Goal: Task Accomplishment & Management: Manage account settings

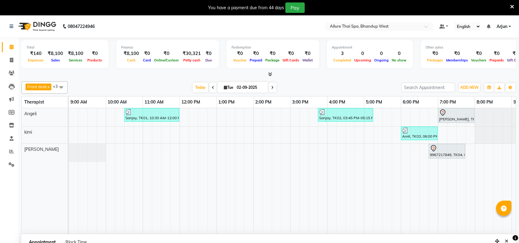
select select "84287"
select select "1140"
select select "tentative"
click at [452, 119] on div "[PERSON_NAME], TK05, 07:00 PM-08:00 PM, DEEP TISSUE MASSAGE - 60" at bounding box center [455, 115] width 35 height 13
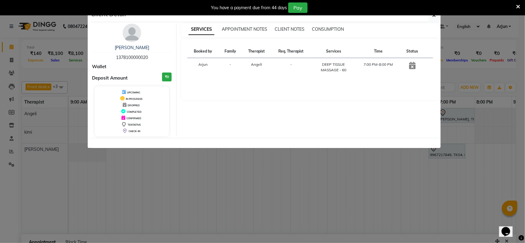
click at [435, 12] on div "You have a payment due from 44 days Pay" at bounding box center [258, 7] width 513 height 10
click at [435, 17] on button "button" at bounding box center [434, 16] width 12 height 12
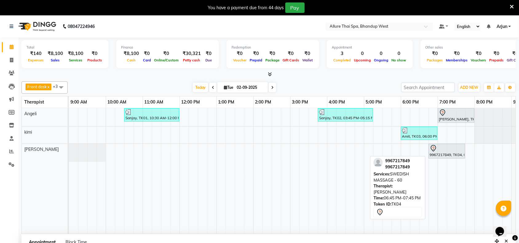
click at [458, 147] on div at bounding box center [447, 148] width 34 height 7
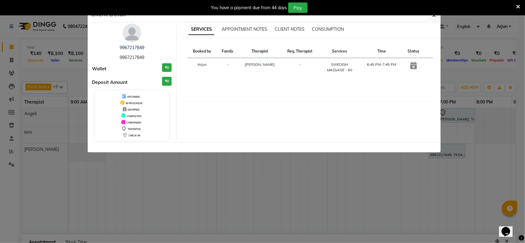
click at [490, 126] on ngb-modal-window "Client Detail 9967217849 9967217849 Wallet ₹0 Deposit Amount ₹0 UPCOMING IN PRO…" at bounding box center [262, 121] width 525 height 243
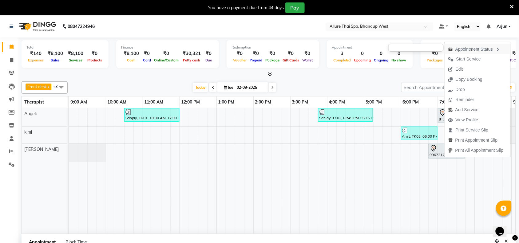
click at [466, 50] on div "Appointment Status" at bounding box center [477, 49] width 66 height 10
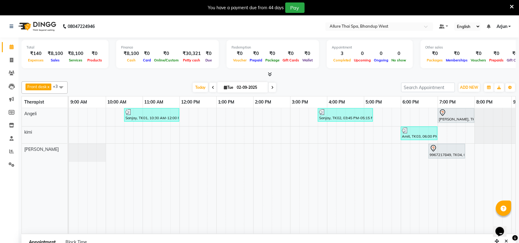
click at [440, 162] on div "Sanjay, TK01, 10:30 AM-12:00 PM, DEEP TISSUE MASSAGE - 90 Sanjay, TK02, 03:45 P…" at bounding box center [345, 171] width 553 height 126
select select "89385"
select select "1140"
select select "tentative"
click at [446, 150] on div "Front desk x [PERSON_NAME] x kimi x +3 UnSelect All [PERSON_NAME] [PERSON_NAME]…" at bounding box center [269, 225] width 494 height 293
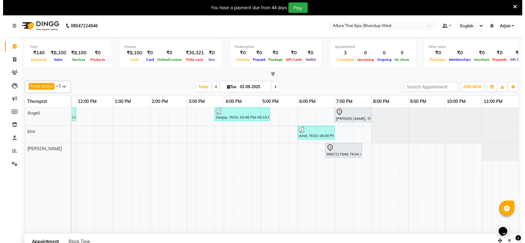
scroll to position [0, 0]
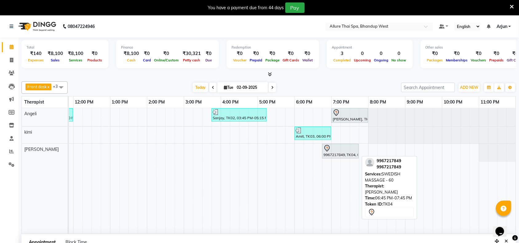
click at [340, 156] on div "9967217849, TK04, 06:45 PM-07:45 PM, SWEDISH MASSAGE - 60" at bounding box center [340, 151] width 35 height 13
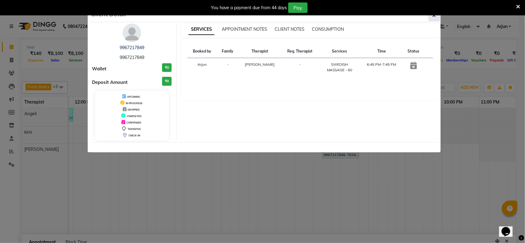
click at [431, 16] on button "button" at bounding box center [434, 16] width 12 height 12
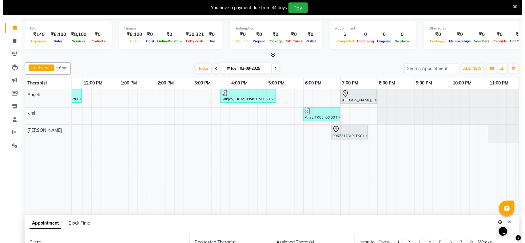
scroll to position [16, 0]
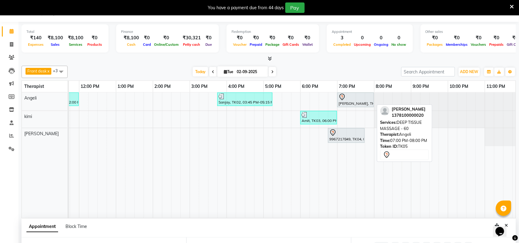
click at [352, 102] on div "[PERSON_NAME], TK05, 07:00 PM-08:00 PM, DEEP TISSUE MASSAGE - 60" at bounding box center [355, 99] width 35 height 13
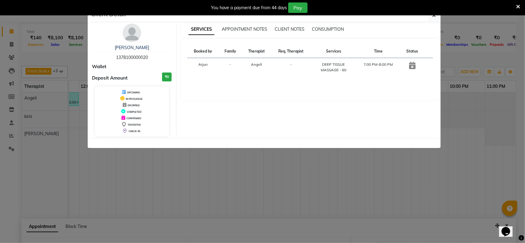
click at [462, 113] on ngb-modal-window "Client Detail Shah 1378100000020 Wallet Deposit Amount ₹0 UPCOMING IN PROGRESS …" at bounding box center [262, 121] width 525 height 243
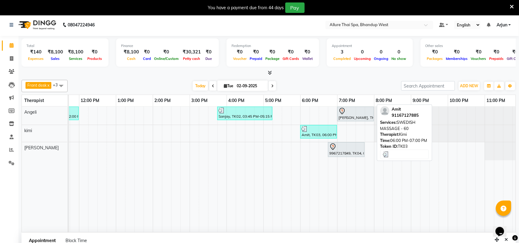
scroll to position [0, 0]
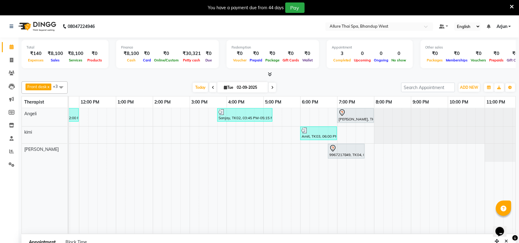
click at [270, 88] on span at bounding box center [272, 88] width 7 height 10
type input "[DATE]"
select select "1140"
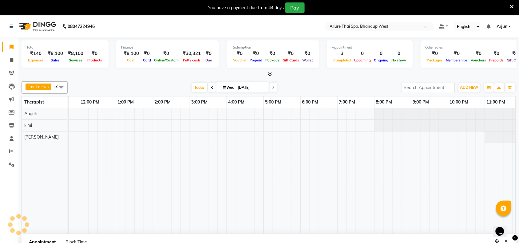
scroll to position [0, 37]
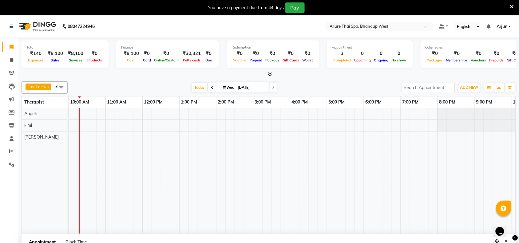
click at [208, 86] on span at bounding box center [211, 88] width 7 height 10
type input "02-09-2025"
select select "1140"
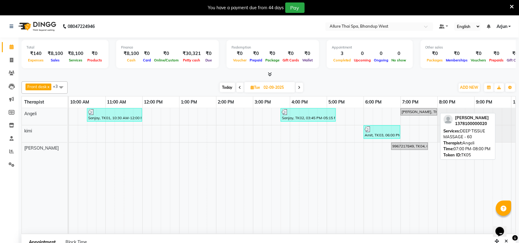
click at [417, 114] on div "[PERSON_NAME], TK05, 07:00 PM-08:00 PM, DEEP TISSUE MASSAGE - 60" at bounding box center [418, 112] width 35 height 6
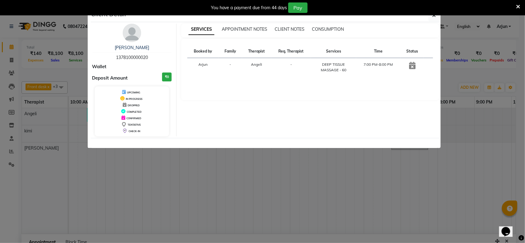
click at [437, 15] on div "You have a payment due from 44 days Pay" at bounding box center [262, 7] width 525 height 15
click at [433, 16] on icon "button" at bounding box center [434, 15] width 4 height 5
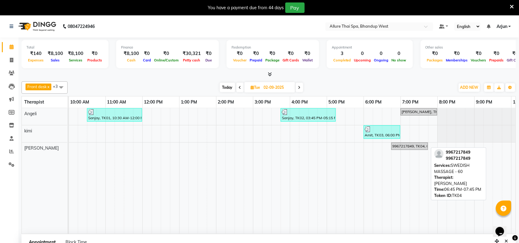
click at [407, 148] on div "9967217849, TK04, 06:45 PM-07:45 PM, SWEDISH MASSAGE - 60" at bounding box center [409, 147] width 35 height 6
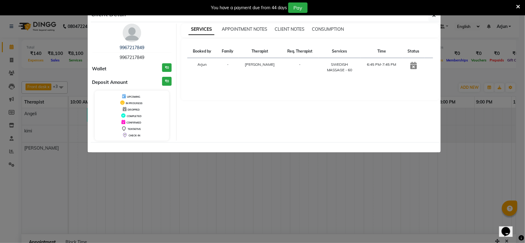
click at [484, 140] on ngb-modal-window "Client Detail 9967217849 9967217849 Wallet ₹0 Deposit Amount ₹0 UPCOMING IN PRO…" at bounding box center [262, 121] width 525 height 243
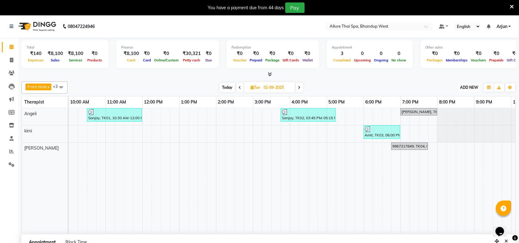
click at [472, 87] on span "ADD NEW" at bounding box center [469, 87] width 18 height 5
click at [449, 107] on link "Add Invoice" at bounding box center [455, 107] width 49 height 8
select select "8527"
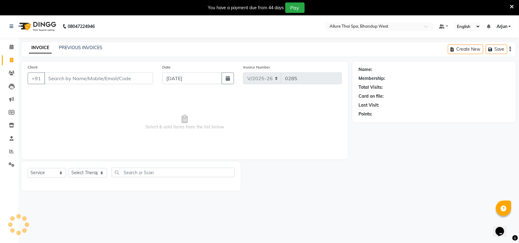
scroll to position [15, 0]
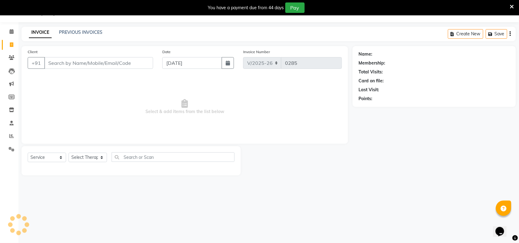
select select "package"
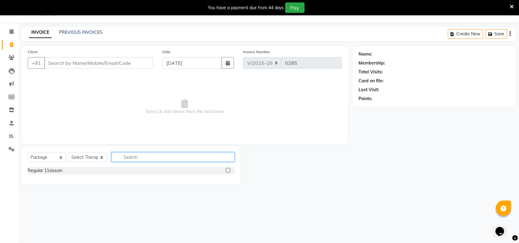
click at [152, 159] on input "text" at bounding box center [173, 157] width 123 height 10
paste input "9967217849"
type input "9967217849"
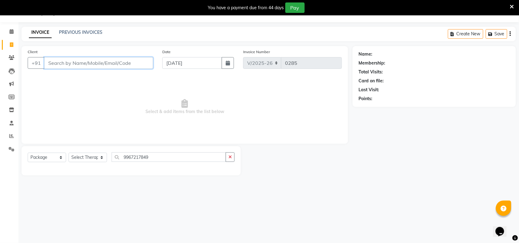
click at [108, 62] on input "Client" at bounding box center [98, 63] width 109 height 12
paste input "9967217849"
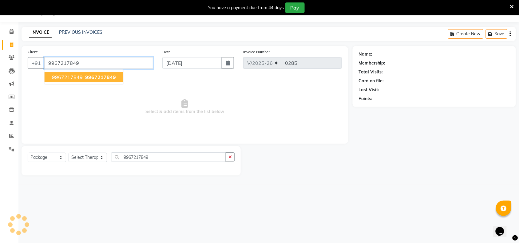
type input "9967217849"
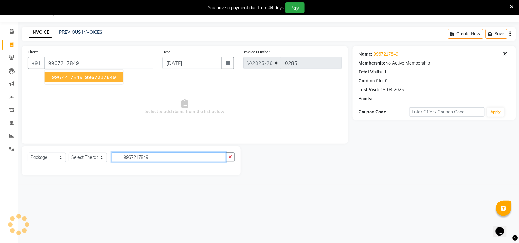
click at [161, 156] on input "9967217849" at bounding box center [169, 157] width 114 height 10
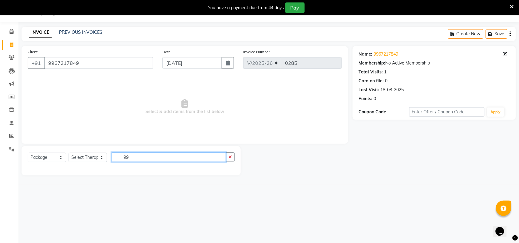
type input "9"
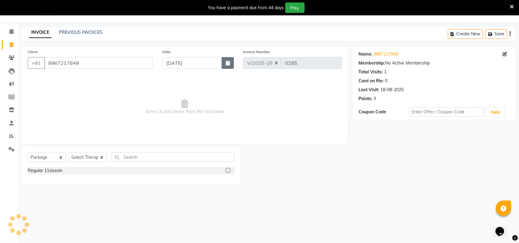
click at [231, 64] on button "button" at bounding box center [228, 63] width 12 height 12
select select "9"
select select "2025"
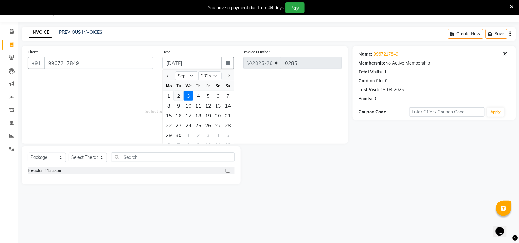
click at [179, 94] on div "2" at bounding box center [179, 96] width 10 height 10
type input "02-09-2025"
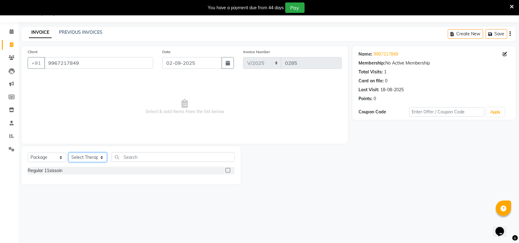
click at [100, 157] on select "Select Therapist [PERSON_NAME] [PERSON_NAME] kimi Mercy Noite Pari [PERSON_NAME…" at bounding box center [88, 158] width 38 height 10
click at [99, 156] on select "Select Therapist [PERSON_NAME] [PERSON_NAME] kimi Mercy Noite Pari [PERSON_NAME…" at bounding box center [88, 158] width 38 height 10
select select "89385"
click at [69, 153] on select "Select Therapist [PERSON_NAME] [PERSON_NAME] kimi Mercy Noite Pari [PERSON_NAME…" at bounding box center [88, 158] width 38 height 10
click at [61, 158] on select "Select Service Product Membership Package Voucher Prepaid Gift Card" at bounding box center [47, 158] width 38 height 10
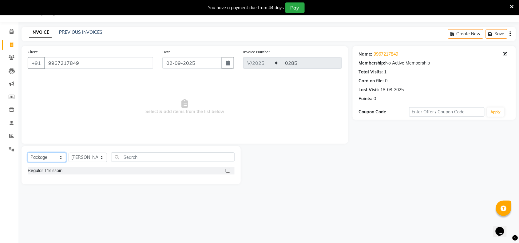
select select "service"
click at [28, 153] on select "Select Service Product Membership Package Voucher Prepaid Gift Card" at bounding box center [47, 158] width 38 height 10
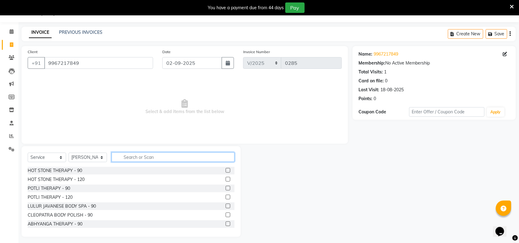
click at [191, 162] on input "text" at bounding box center [173, 157] width 123 height 10
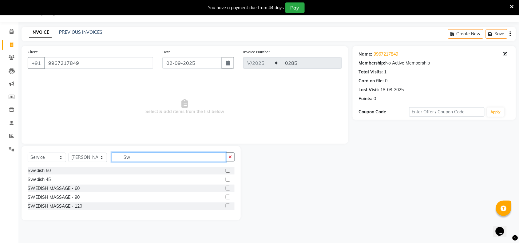
type input "Sw"
click at [227, 188] on label at bounding box center [228, 188] width 5 height 5
click at [227, 188] on input "checkbox" at bounding box center [228, 189] width 4 height 4
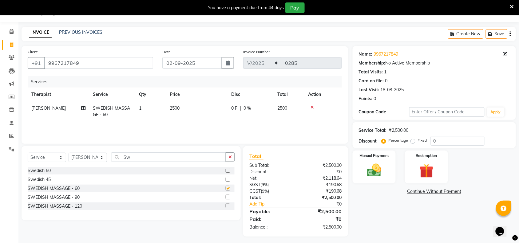
checkbox input "false"
click at [449, 142] on input "0" at bounding box center [458, 141] width 54 height 10
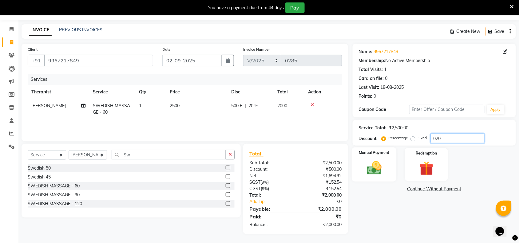
type input "020"
click at [360, 159] on div "Manual Payment" at bounding box center [374, 165] width 45 height 34
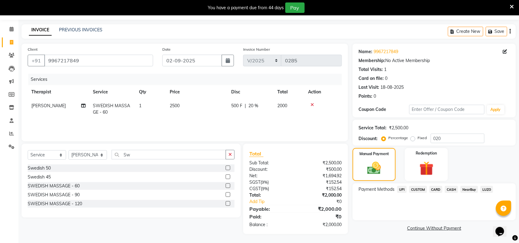
click at [403, 189] on span "UPI" at bounding box center [402, 189] width 10 height 7
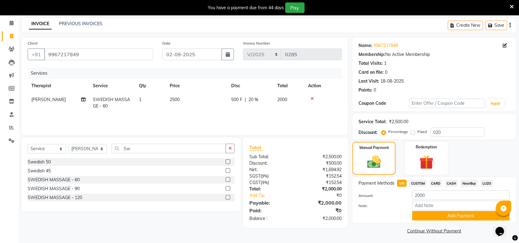
scroll to position [26, 0]
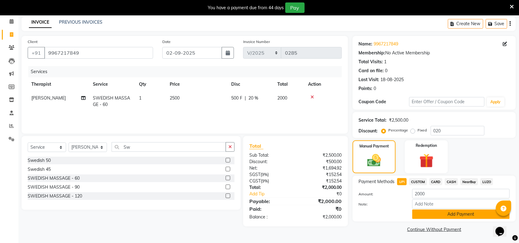
click at [437, 212] on button "Add Payment" at bounding box center [460, 215] width 97 height 10
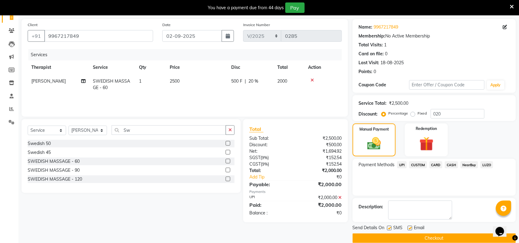
scroll to position [52, 0]
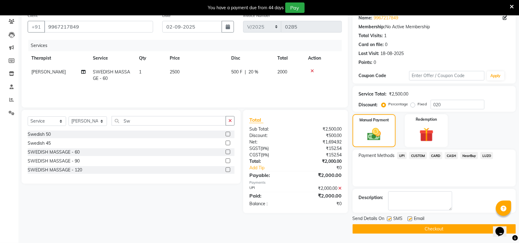
click at [392, 219] on div "SMS" at bounding box center [397, 219] width 21 height 8
click at [392, 220] on div "SMS" at bounding box center [397, 219] width 21 height 8
click at [389, 219] on label at bounding box center [389, 219] width 5 height 5
click at [389, 219] on input "checkbox" at bounding box center [389, 219] width 4 height 4
checkbox input "false"
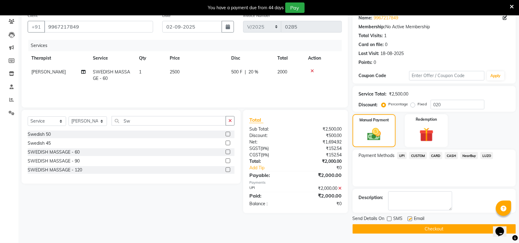
click at [392, 225] on button "Checkout" at bounding box center [433, 229] width 163 height 10
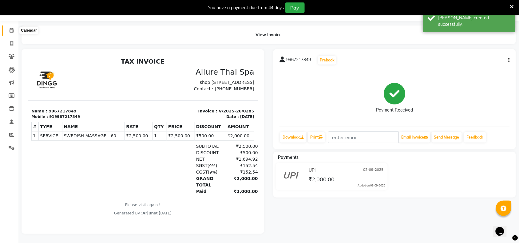
click at [14, 27] on span at bounding box center [11, 30] width 11 height 7
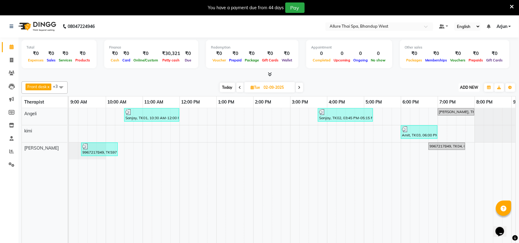
click at [468, 86] on span "ADD NEW" at bounding box center [469, 87] width 18 height 5
click at [451, 107] on link "Add Invoice" at bounding box center [455, 107] width 49 height 8
select select "8527"
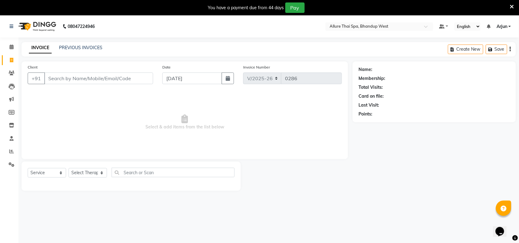
select select "package"
click at [91, 83] on input "Client" at bounding box center [98, 79] width 109 height 12
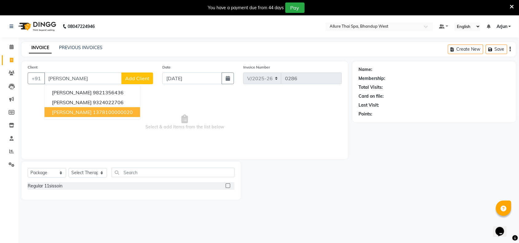
click at [93, 112] on ngb-highlight "1378100000020" at bounding box center [113, 112] width 40 height 6
type input "1378100000020"
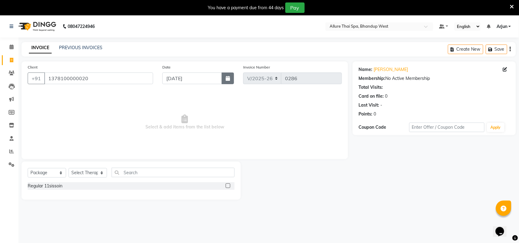
click at [228, 78] on icon "button" at bounding box center [228, 78] width 4 height 5
select select "9"
select select "2025"
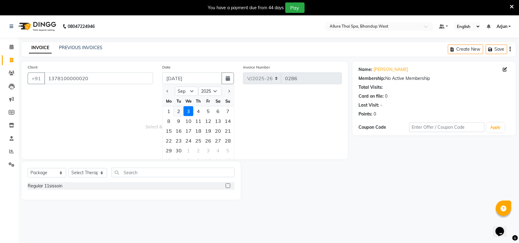
click at [179, 112] on div "2" at bounding box center [179, 111] width 10 height 10
type input "02-09-2025"
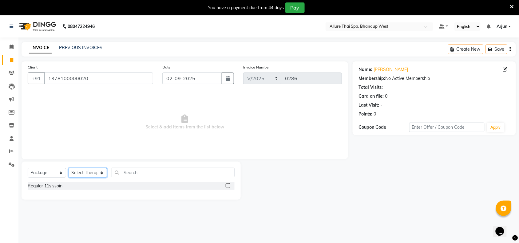
click at [100, 174] on select "Select Therapist [PERSON_NAME] [PERSON_NAME] kimi Mercy Noite Pari [PERSON_NAME…" at bounding box center [88, 173] width 38 height 10
select select "84287"
click at [69, 168] on select "Select Therapist [PERSON_NAME] [PERSON_NAME] kimi Mercy Noite Pari [PERSON_NAME…" at bounding box center [88, 173] width 38 height 10
click at [61, 174] on select "Select Service Product Membership Package Voucher Prepaid Gift Card" at bounding box center [47, 173] width 38 height 10
select select "service"
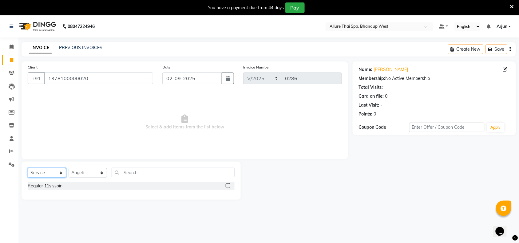
click at [28, 168] on select "Select Service Product Membership Package Voucher Prepaid Gift Card" at bounding box center [47, 173] width 38 height 10
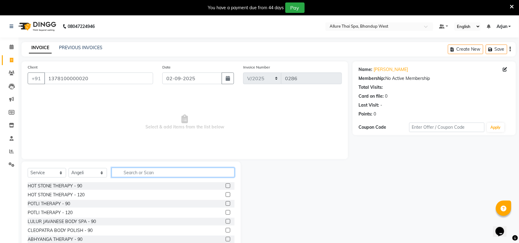
click at [162, 175] on input "text" at bounding box center [173, 173] width 123 height 10
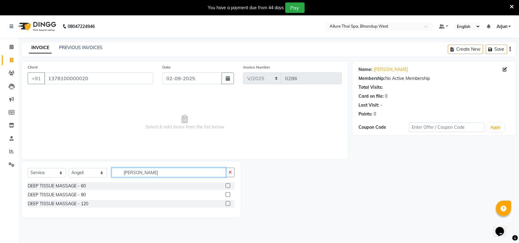
type input "[PERSON_NAME]"
click at [229, 185] on label at bounding box center [228, 185] width 5 height 5
click at [229, 185] on input "checkbox" at bounding box center [228, 186] width 4 height 4
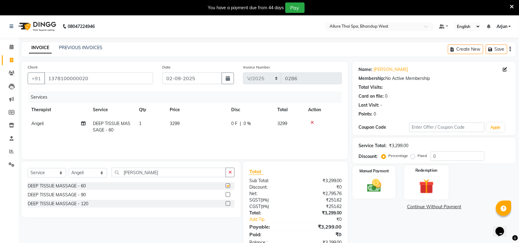
checkbox input "false"
click at [443, 156] on input "0" at bounding box center [458, 156] width 54 height 10
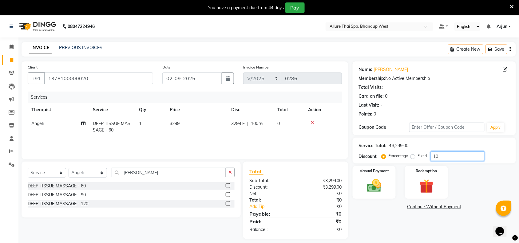
type input "1"
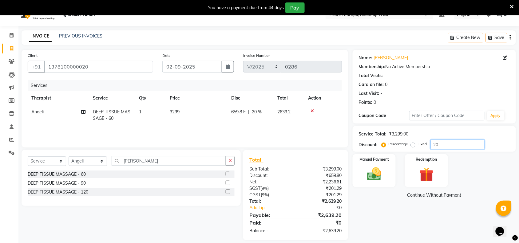
scroll to position [18, 0]
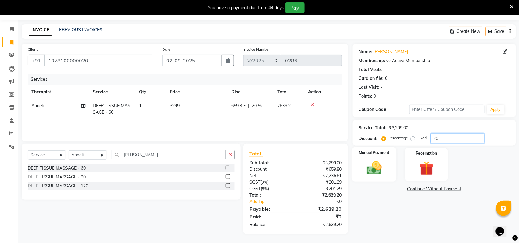
type input "20"
click at [380, 170] on img at bounding box center [374, 167] width 24 height 17
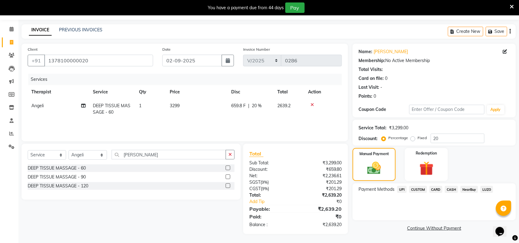
click at [453, 189] on span "CASH" at bounding box center [451, 189] width 13 height 7
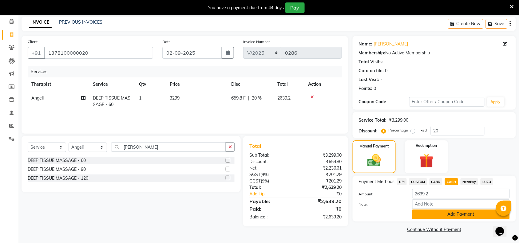
click at [427, 216] on button "Add Payment" at bounding box center [460, 215] width 97 height 10
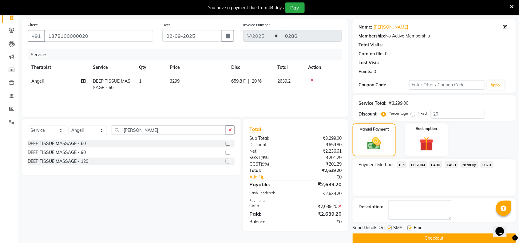
scroll to position [52, 0]
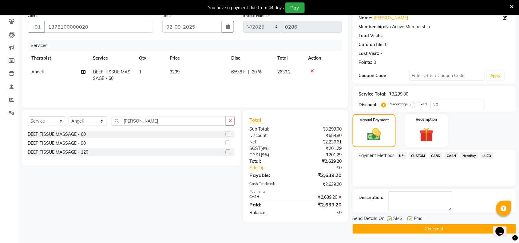
click at [390, 220] on label at bounding box center [389, 219] width 5 height 5
click at [390, 220] on input "checkbox" at bounding box center [389, 219] width 4 height 4
checkbox input "false"
click at [392, 225] on button "Checkout" at bounding box center [433, 229] width 163 height 10
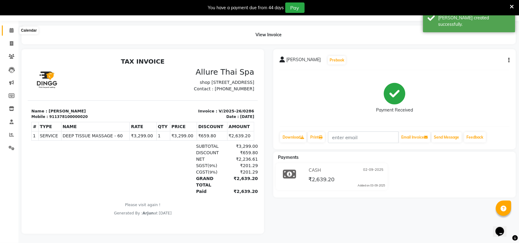
click at [14, 27] on span at bounding box center [11, 30] width 11 height 7
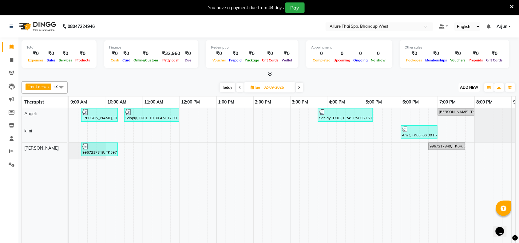
click at [469, 87] on span "ADD NEW" at bounding box center [469, 87] width 18 height 5
click at [450, 108] on link "Add Invoice" at bounding box center [455, 107] width 49 height 8
select select "8527"
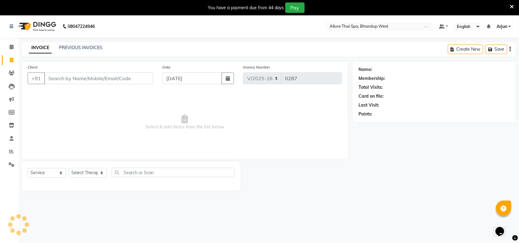
select select "package"
click at [119, 81] on input "Client" at bounding box center [98, 79] width 109 height 12
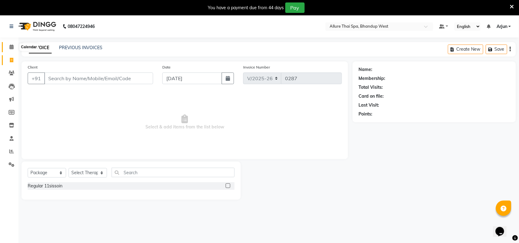
click at [11, 50] on span at bounding box center [11, 47] width 11 height 7
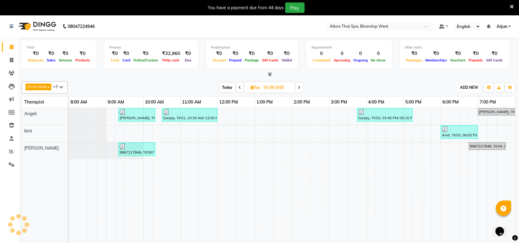
click at [467, 91] on button "ADD NEW Toggle Dropdown" at bounding box center [468, 87] width 21 height 9
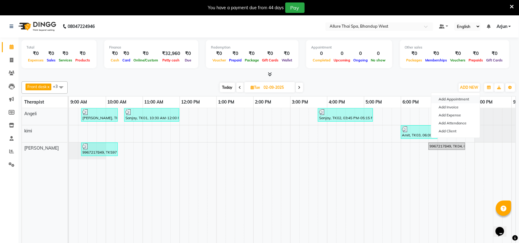
click at [449, 100] on button "Add Appointment" at bounding box center [455, 99] width 49 height 8
select select "600"
select select "tentative"
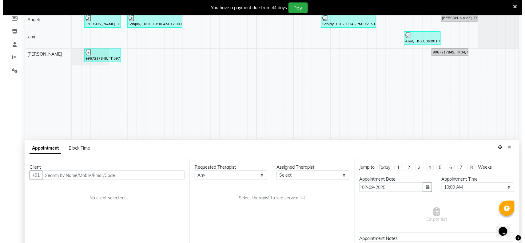
scroll to position [131, 0]
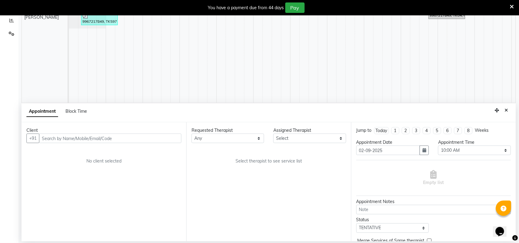
click at [82, 132] on div "Client" at bounding box center [103, 130] width 155 height 6
click at [89, 139] on input "text" at bounding box center [110, 139] width 142 height 10
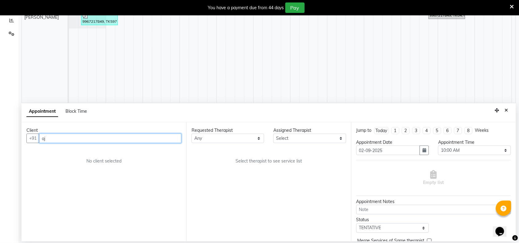
type input "a"
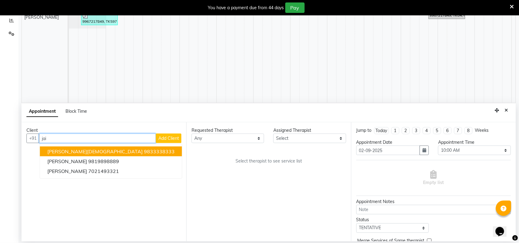
type input "jai"
click at [166, 142] on button "Add Client" at bounding box center [169, 139] width 26 height 10
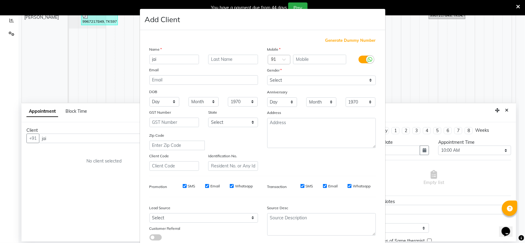
click at [339, 42] on span "Generate Dummy Number" at bounding box center [350, 40] width 50 height 6
type input "1378100000021"
checkbox input "false"
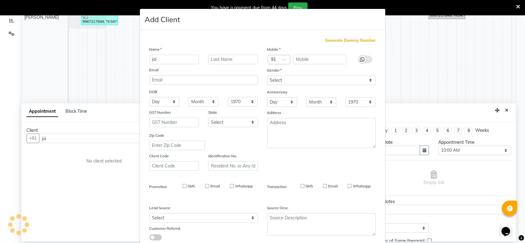
checkbox input "false"
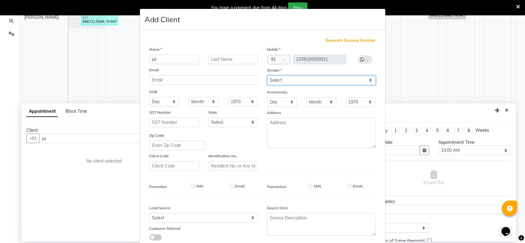
drag, startPoint x: 363, startPoint y: 80, endPoint x: 334, endPoint y: 80, distance: 29.2
click at [363, 80] on select "Select [DEMOGRAPHIC_DATA] [DEMOGRAPHIC_DATA] Other Prefer Not To Say" at bounding box center [321, 81] width 108 height 10
select select "[DEMOGRAPHIC_DATA]"
click at [267, 76] on select "Select [DEMOGRAPHIC_DATA] [DEMOGRAPHIC_DATA] Other Prefer Not To Say" at bounding box center [321, 81] width 108 height 10
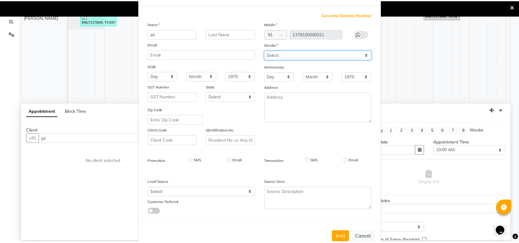
scroll to position [38, 0]
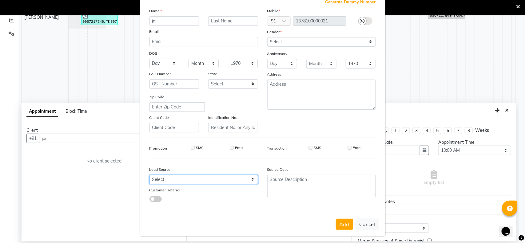
click at [247, 178] on select "Select Walk-in Referral Internet Friend Word of Mouth Advertisement Facebook Ju…" at bounding box center [203, 180] width 108 height 10
select select "55728"
click at [149, 175] on select "Select Walk-in Referral Internet Friend Word of Mouth Advertisement Facebook Ju…" at bounding box center [203, 180] width 108 height 10
click at [346, 220] on button "Add" at bounding box center [344, 224] width 17 height 11
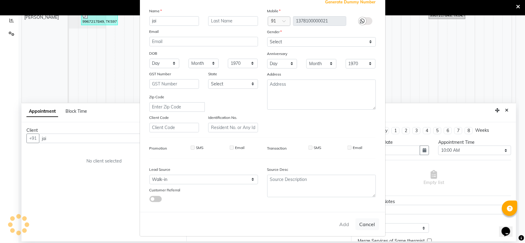
type input "1378100000021"
select select
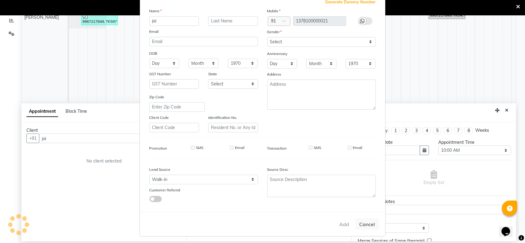
select select
checkbox input "false"
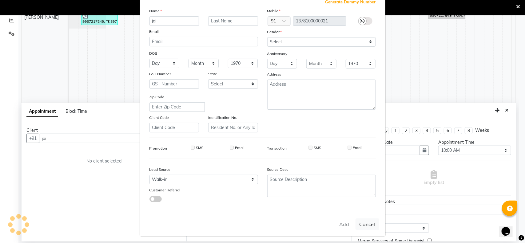
checkbox input "false"
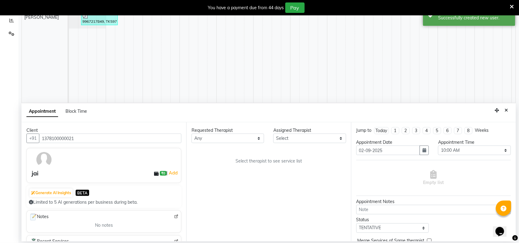
scroll to position [0, 0]
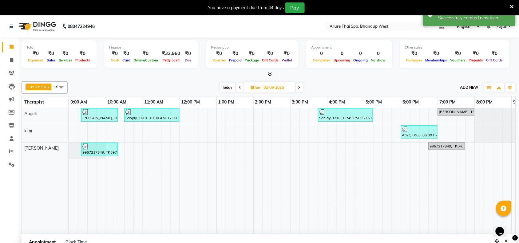
click at [475, 85] on button "ADD NEW Toggle Dropdown" at bounding box center [468, 87] width 21 height 9
click at [452, 103] on link "Add Invoice" at bounding box center [455, 107] width 49 height 8
select select "8527"
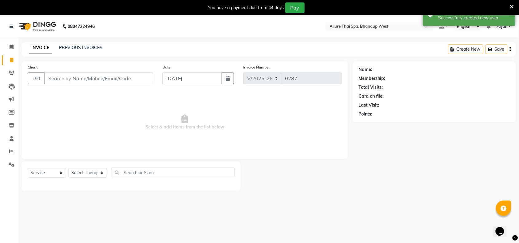
scroll to position [15, 0]
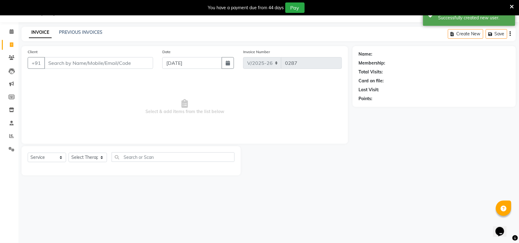
select select "package"
click at [71, 63] on input "Client" at bounding box center [98, 63] width 109 height 12
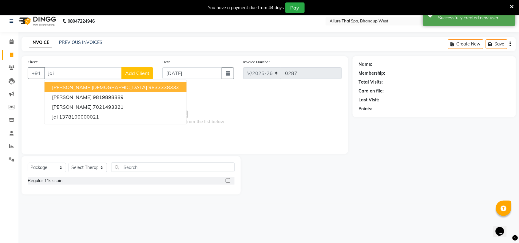
scroll to position [0, 0]
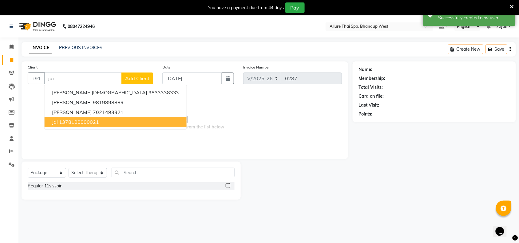
click at [65, 119] on ngb-highlight "1378100000021" at bounding box center [79, 122] width 40 height 6
type input "1378100000021"
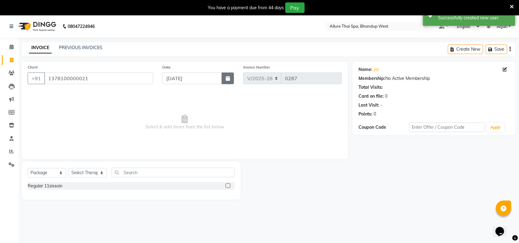
click at [223, 78] on button "button" at bounding box center [228, 79] width 12 height 12
select select "9"
select select "2025"
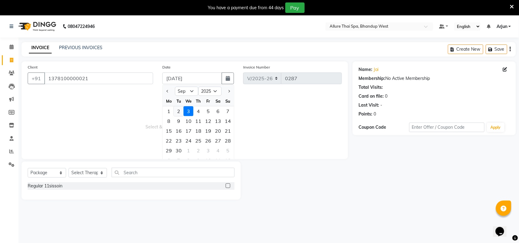
click at [178, 111] on div "2" at bounding box center [179, 111] width 10 height 10
type input "02-09-2025"
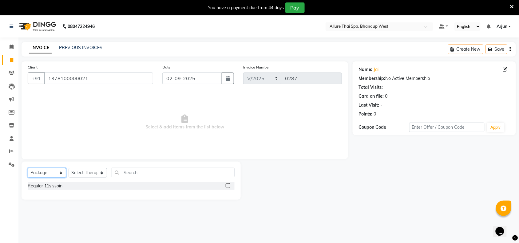
click at [61, 173] on select "Select Service Product Membership Package Voucher Prepaid Gift Card" at bounding box center [47, 173] width 38 height 10
select select "service"
click at [28, 168] on select "Select Service Product Membership Package Voucher Prepaid Gift Card" at bounding box center [47, 173] width 38 height 10
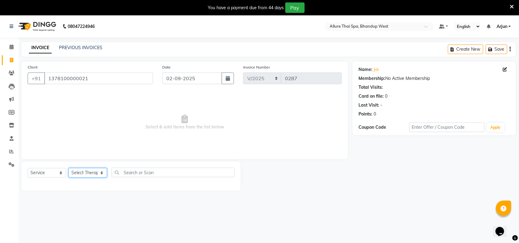
click at [100, 172] on select "Select Therapist [PERSON_NAME] [PERSON_NAME] kimi Mercy Noite Pari [PERSON_NAME…" at bounding box center [88, 173] width 38 height 10
select select "86274"
click at [69, 168] on select "Select Therapist [PERSON_NAME] [PERSON_NAME] kimi Mercy Noite Pari [PERSON_NAME…" at bounding box center [88, 173] width 38 height 10
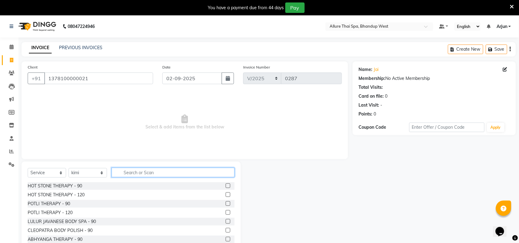
click at [191, 173] on input "text" at bounding box center [173, 173] width 123 height 10
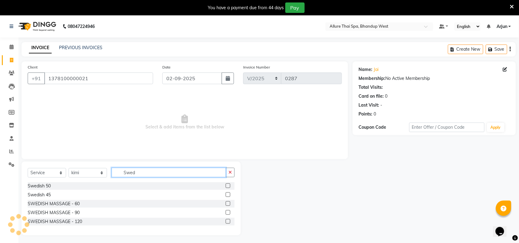
type input "Swed"
click at [228, 204] on label at bounding box center [228, 203] width 5 height 5
click at [228, 204] on input "checkbox" at bounding box center [228, 204] width 4 height 4
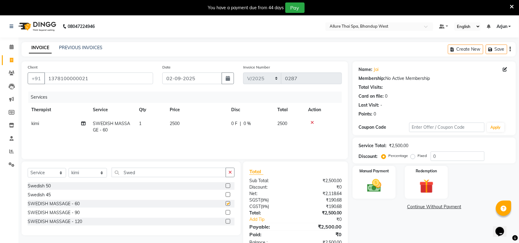
checkbox input "false"
click at [458, 155] on input "0" at bounding box center [458, 156] width 54 height 10
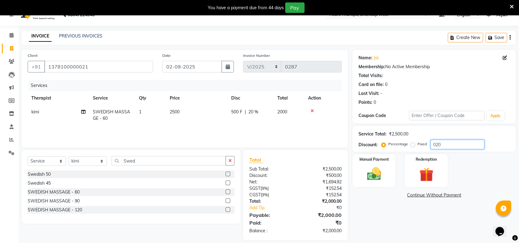
scroll to position [18, 0]
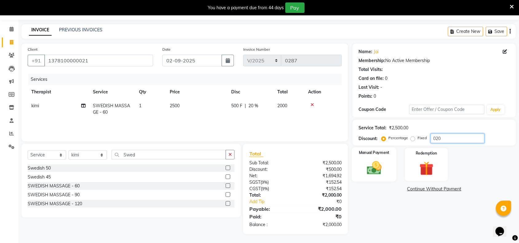
type input "020"
click at [380, 162] on img at bounding box center [374, 167] width 24 height 17
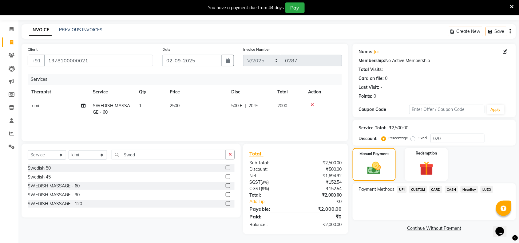
click at [450, 189] on span "CASH" at bounding box center [451, 189] width 13 height 7
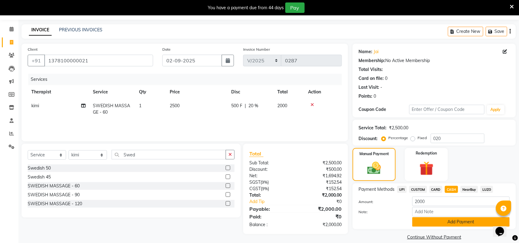
click at [436, 222] on button "Add Payment" at bounding box center [460, 222] width 97 height 10
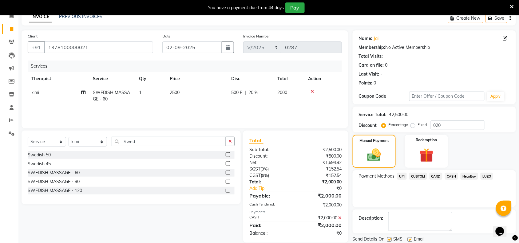
scroll to position [52, 0]
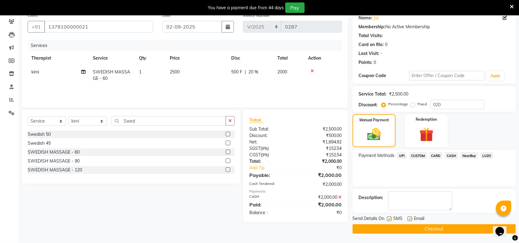
click at [391, 219] on label at bounding box center [389, 219] width 5 height 5
click at [391, 219] on input "checkbox" at bounding box center [389, 219] width 4 height 4
checkbox input "false"
click at [393, 226] on button "Checkout" at bounding box center [433, 229] width 163 height 10
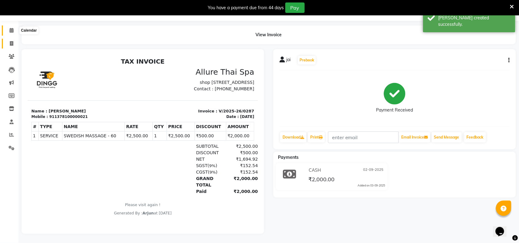
drag, startPoint x: 10, startPoint y: 25, endPoint x: 10, endPoint y: 49, distance: 23.4
click at [10, 28] on icon at bounding box center [12, 30] width 4 height 5
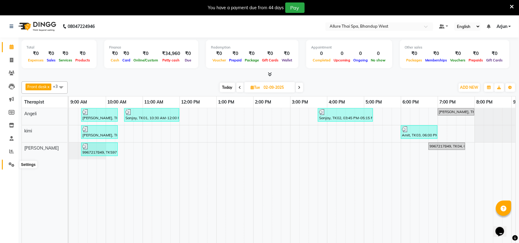
click at [13, 167] on icon at bounding box center [12, 164] width 6 height 5
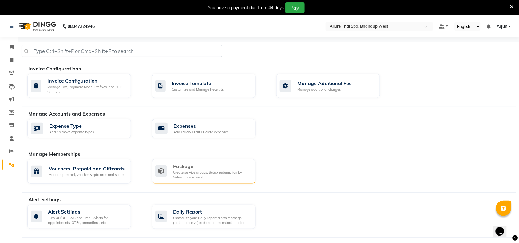
click at [196, 169] on div "Package" at bounding box center [211, 166] width 77 height 7
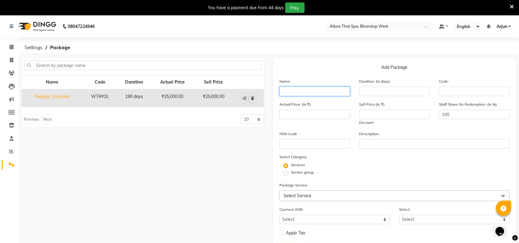
click at [335, 94] on input "text" at bounding box center [314, 92] width 71 height 10
type input "Regular 09"
click at [371, 92] on input "number" at bounding box center [394, 92] width 71 height 10
type input "90"
click at [310, 111] on input "number" at bounding box center [314, 115] width 71 height 10
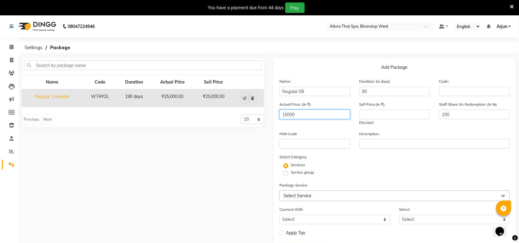
type input "15000"
click at [374, 117] on input "number" at bounding box center [394, 115] width 71 height 10
type input "15000"
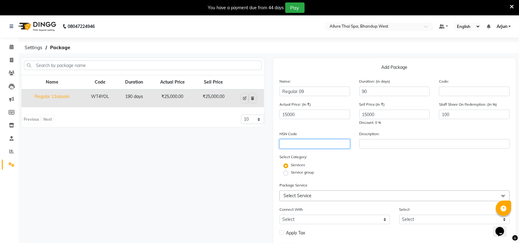
click at [317, 144] on input "text" at bounding box center [314, 144] width 71 height 10
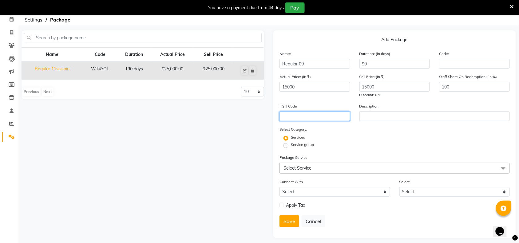
scroll to position [31, 0]
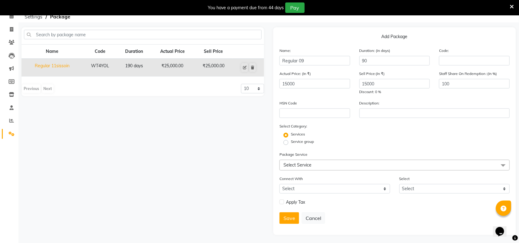
click at [291, 143] on label "Service group" at bounding box center [302, 142] width 23 height 6
click at [287, 143] on input "Service group" at bounding box center [288, 142] width 4 height 4
radio input "true"
radio input "false"
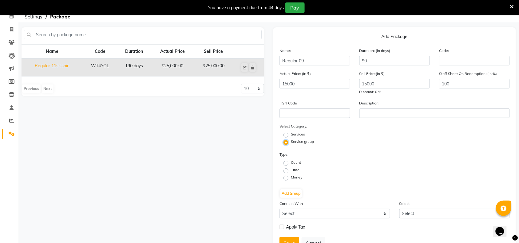
scroll to position [55, 0]
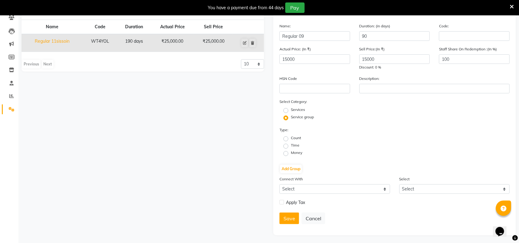
click at [291, 145] on label "Time" at bounding box center [295, 146] width 9 height 6
click at [287, 145] on input "Time" at bounding box center [288, 146] width 4 height 4
radio input "true"
click at [297, 168] on button "Add Group" at bounding box center [291, 169] width 22 height 9
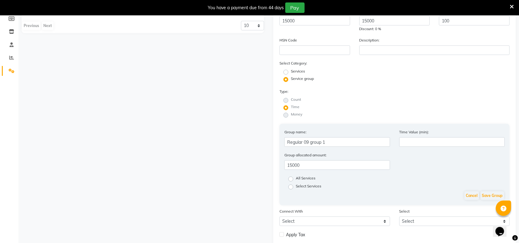
scroll to position [125, 0]
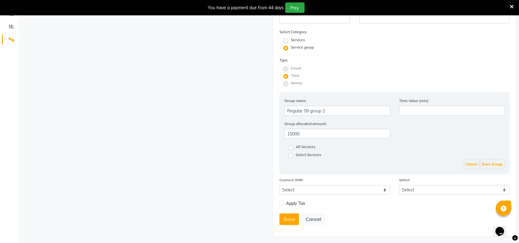
click at [296, 153] on label "Select Services" at bounding box center [309, 155] width 26 height 7
click at [292, 153] on input "Select Services" at bounding box center [293, 155] width 4 height 4
radio input "true"
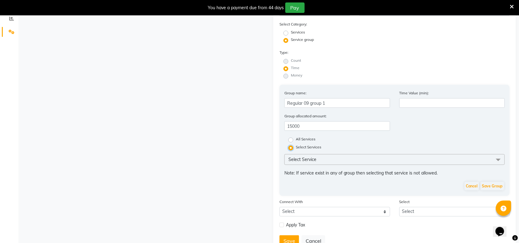
scroll to position [155, 0]
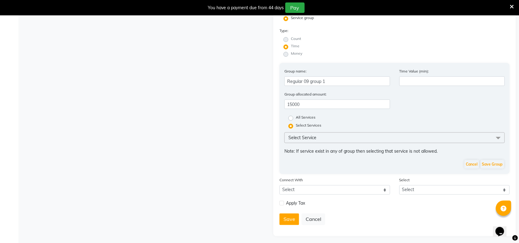
click at [379, 137] on span "Select Service" at bounding box center [394, 137] width 220 height 11
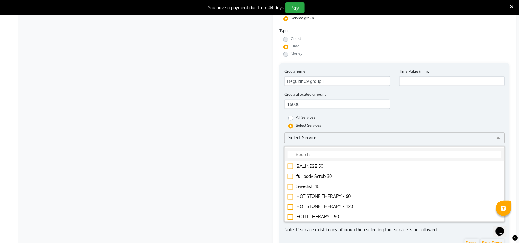
click at [328, 151] on input "multiselect-search" at bounding box center [395, 154] width 214 height 6
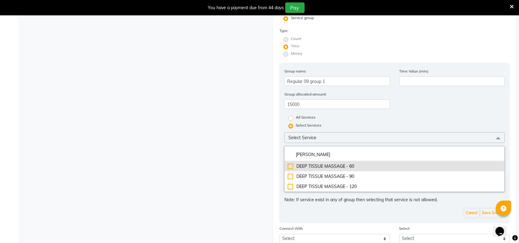
type input "[PERSON_NAME]"
click at [347, 163] on div "DEEP TISSUE MASSAGE - 60" at bounding box center [395, 166] width 214 height 6
checkbox input "true"
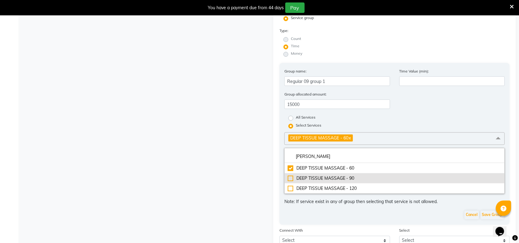
click at [287, 174] on li "DEEP TISSUE MASSAGE - 90" at bounding box center [395, 178] width 220 height 10
checkbox input "true"
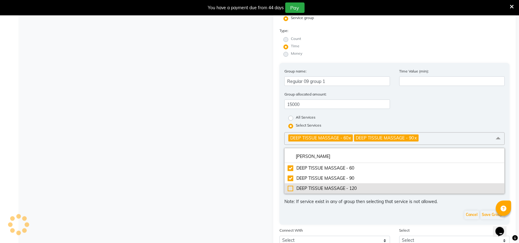
click at [289, 187] on div "DEEP TISSUE MASSAGE - 120" at bounding box center [395, 188] width 214 height 6
checkbox input "true"
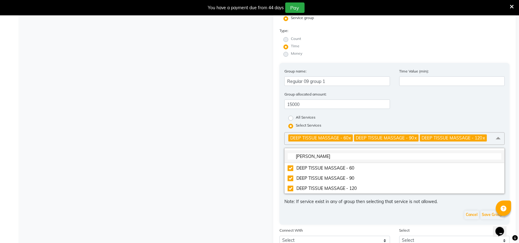
click at [326, 154] on input "[PERSON_NAME]" at bounding box center [395, 156] width 214 height 6
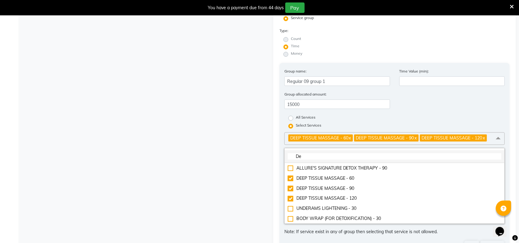
type input "D"
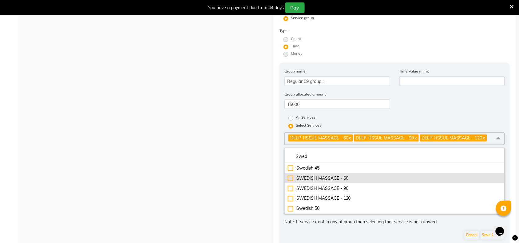
type input "Swed"
click at [290, 178] on div "SWEDISH MASSAGE - 60" at bounding box center [395, 178] width 214 height 6
checkbox input "true"
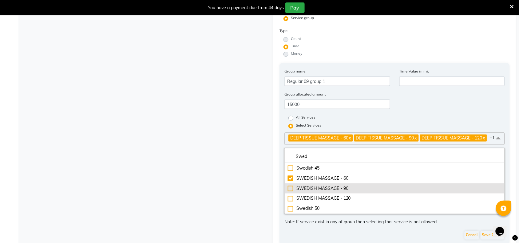
click at [288, 192] on div "SWEDISH MASSAGE - 90" at bounding box center [395, 188] width 214 height 6
checkbox input "true"
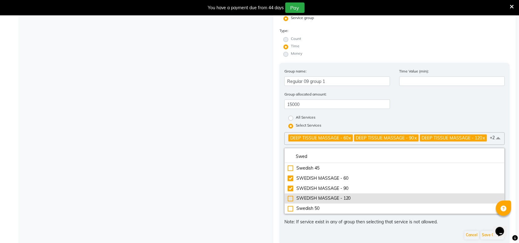
click at [291, 202] on div "SWEDISH MASSAGE - 120" at bounding box center [395, 198] width 214 height 6
checkbox input "true"
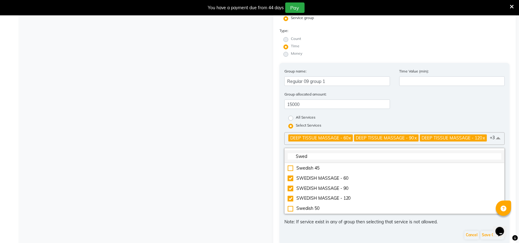
click at [324, 159] on input "Swed" at bounding box center [395, 156] width 214 height 6
type input "S"
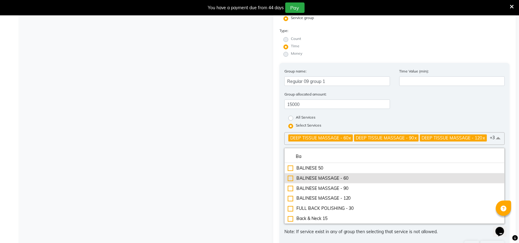
type input "Ba"
click at [287, 181] on li "BALINESE MASSAGE - 60" at bounding box center [395, 178] width 220 height 10
checkbox input "true"
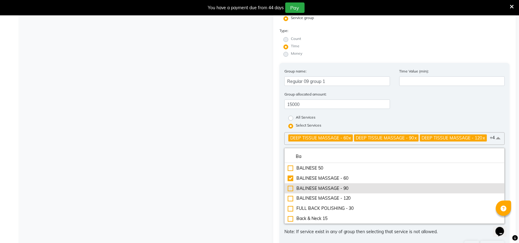
click at [289, 191] on div "BALINESE MASSAGE - 90" at bounding box center [395, 188] width 214 height 6
checkbox input "true"
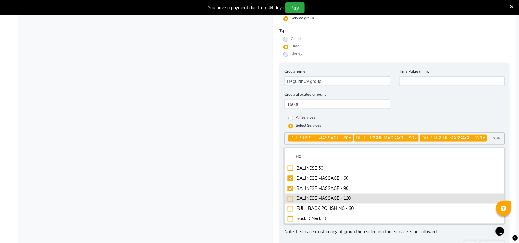
click at [287, 203] on li "BALINESE MASSAGE - 120" at bounding box center [395, 199] width 220 height 10
checkbox input "true"
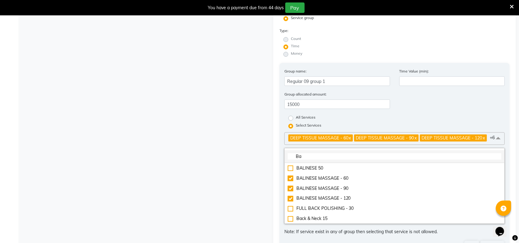
click at [349, 158] on input "Ba" at bounding box center [395, 156] width 214 height 6
type input "B"
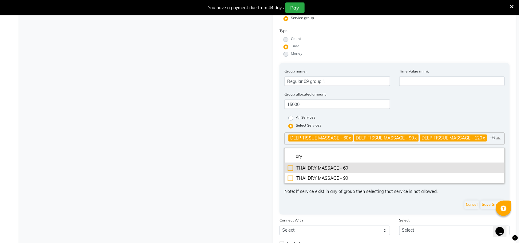
type input "dry"
click at [291, 171] on div "THAI DRY MASSAGE - 60" at bounding box center [395, 168] width 214 height 6
checkbox input "true"
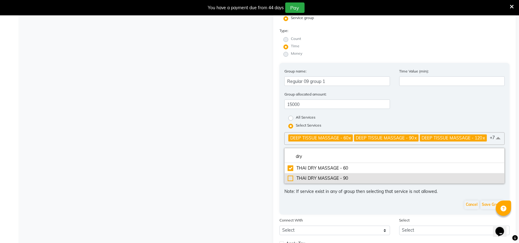
click at [291, 182] on div "THAI DRY MASSAGE - 90" at bounding box center [395, 178] width 214 height 6
checkbox input "true"
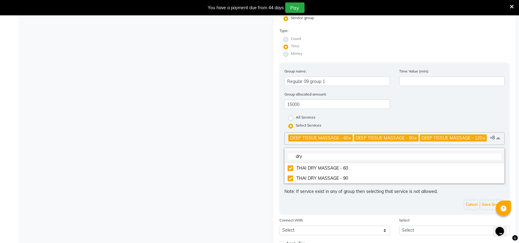
click at [331, 156] on li "dry" at bounding box center [395, 156] width 220 height 13
click at [325, 160] on input "dry" at bounding box center [395, 156] width 214 height 6
type input "d"
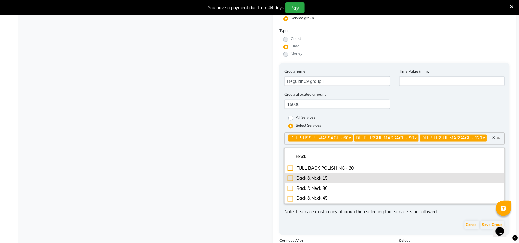
type input "BAck"
click at [291, 181] on div "Back & Neck 15" at bounding box center [395, 178] width 214 height 6
checkbox input "true"
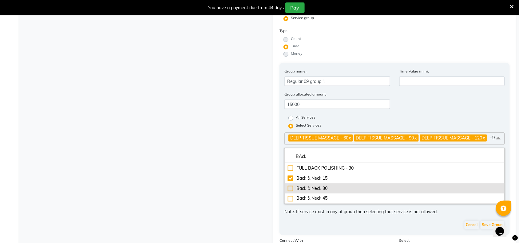
click at [289, 192] on div "Back & Neck 30" at bounding box center [395, 188] width 214 height 6
checkbox input "true"
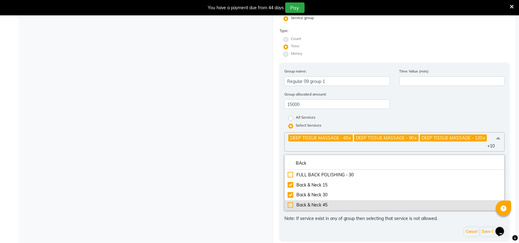
click at [289, 205] on div "Back & Neck 45" at bounding box center [395, 205] width 214 height 6
checkbox input "true"
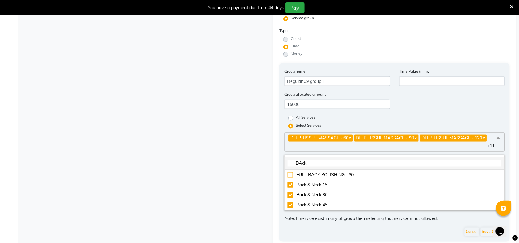
click at [321, 160] on input "BAck" at bounding box center [395, 163] width 214 height 6
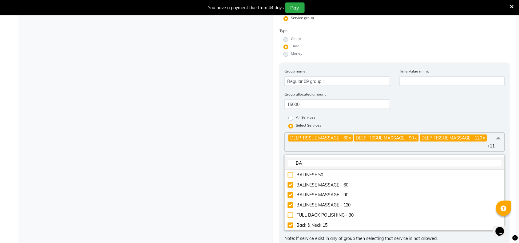
type input "B"
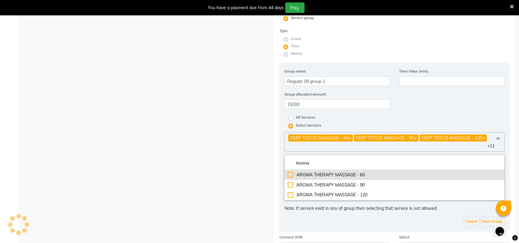
type input "Aroma"
click at [290, 174] on div "AROMA THERAPY MASSAGE - 60" at bounding box center [395, 175] width 214 height 6
checkbox input "true"
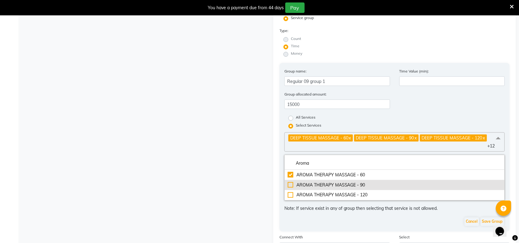
click at [288, 182] on div "AROMA THERAPY MASSAGE - 90" at bounding box center [395, 185] width 214 height 6
checkbox input "true"
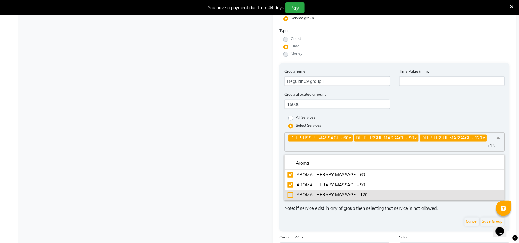
click at [289, 193] on div "AROMA THERAPY MASSAGE - 120" at bounding box center [395, 195] width 214 height 6
checkbox input "true"
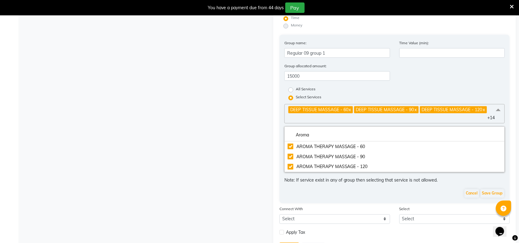
scroll to position [136, 0]
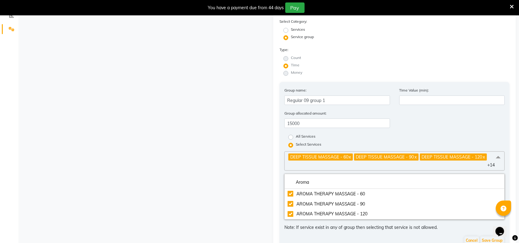
click at [463, 129] on div "Group allocated amount: 15000" at bounding box center [395, 121] width 230 height 23
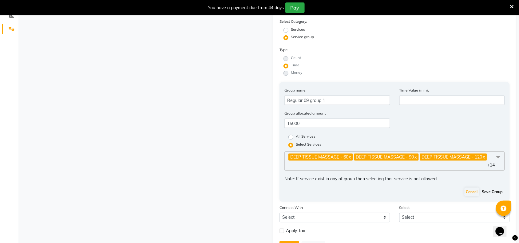
click at [500, 191] on button "Save Group" at bounding box center [492, 192] width 24 height 9
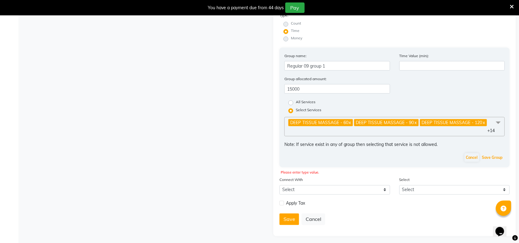
scroll to position [132, 0]
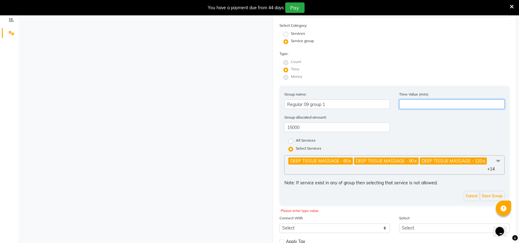
click at [413, 105] on input "number" at bounding box center [452, 105] width 106 height 10
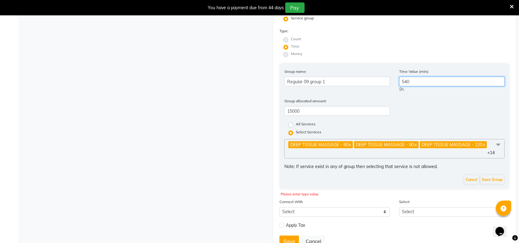
scroll to position [177, 0]
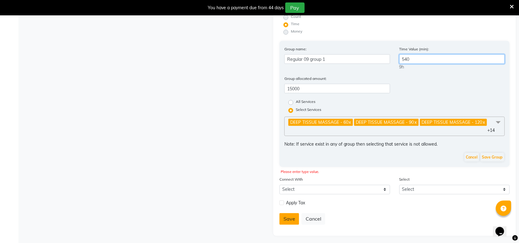
type input "540"
click at [287, 213] on button "Save" at bounding box center [289, 219] width 20 height 12
click at [288, 218] on button "Save" at bounding box center [289, 219] width 20 height 12
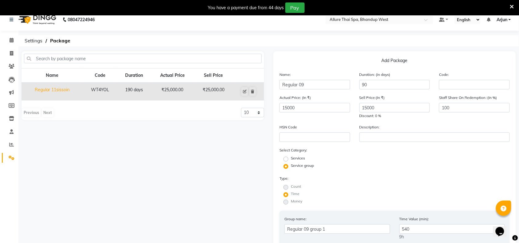
scroll to position [0, 0]
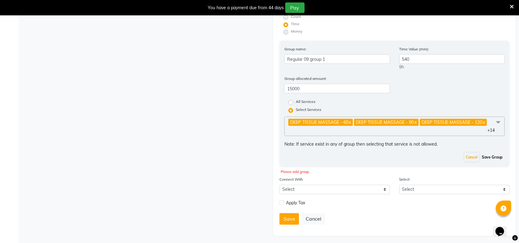
click at [494, 155] on button "Save Group" at bounding box center [492, 157] width 24 height 9
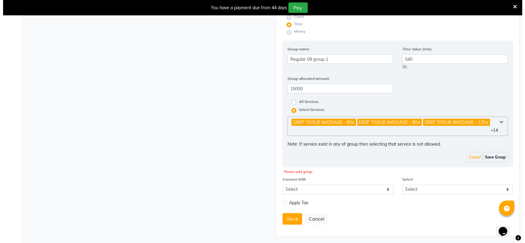
scroll to position [85, 0]
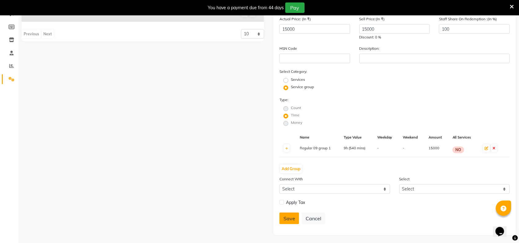
click at [284, 213] on button "Save" at bounding box center [289, 219] width 20 height 12
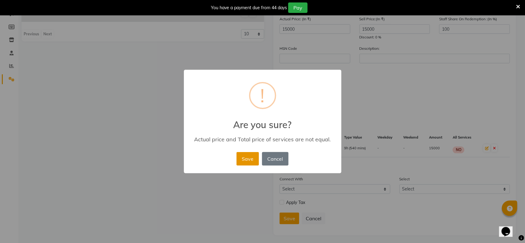
click at [248, 159] on button "Save" at bounding box center [247, 159] width 22 height 14
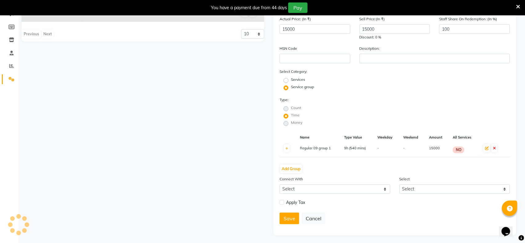
radio input "true"
radio input "false"
select select
checkbox input "false"
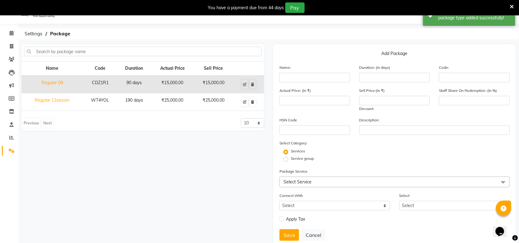
scroll to position [0, 0]
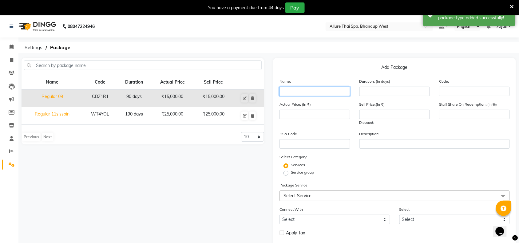
click at [305, 94] on input "text" at bounding box center [314, 92] width 71 height 10
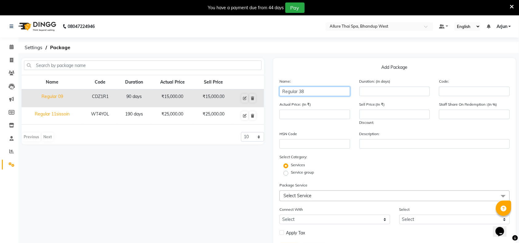
type input "Regular 38"
click at [313, 134] on div "HSN Code" at bounding box center [315, 140] width 80 height 18
click at [301, 114] on input "number" at bounding box center [314, 115] width 71 height 10
type input "50000"
click at [394, 120] on div "Sell Price:(In ₹) Discount:" at bounding box center [395, 113] width 80 height 25
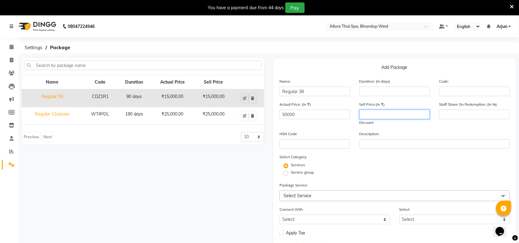
click at [392, 117] on input "number" at bounding box center [394, 115] width 71 height 10
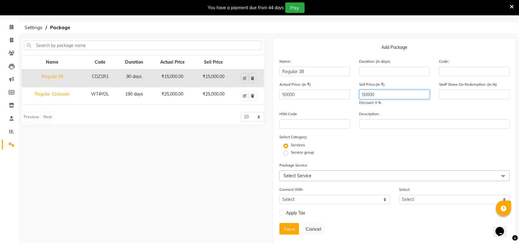
scroll to position [31, 0]
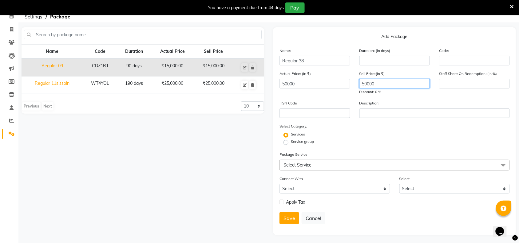
type input "50000"
click at [291, 144] on label "Service group" at bounding box center [302, 142] width 23 height 6
click at [286, 144] on input "Service group" at bounding box center [288, 142] width 4 height 4
radio input "true"
radio input "false"
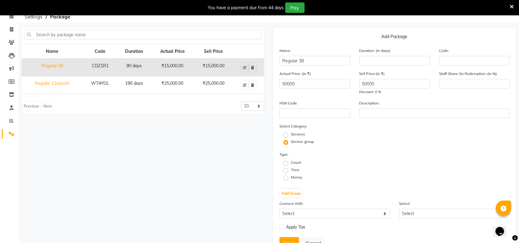
click at [291, 169] on label "Time" at bounding box center [295, 170] width 9 height 6
click at [287, 169] on input "Time" at bounding box center [288, 170] width 4 height 4
radio input "true"
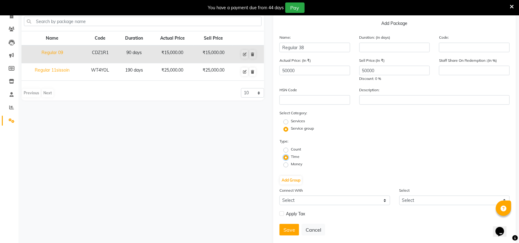
scroll to position [55, 0]
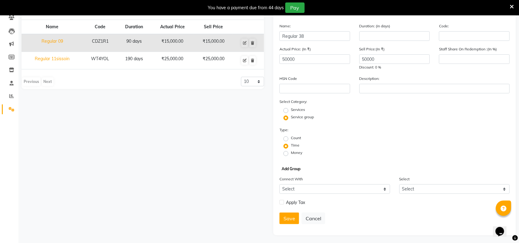
click at [301, 169] on button "Add Group" at bounding box center [291, 169] width 22 height 9
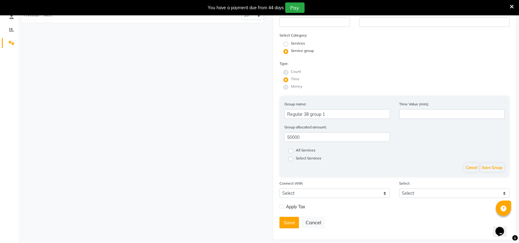
scroll to position [125, 0]
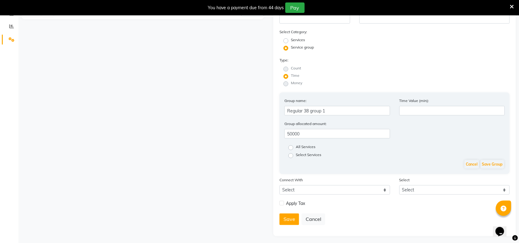
click at [296, 154] on label "Select Services" at bounding box center [309, 155] width 26 height 7
click at [292, 154] on input "Select Services" at bounding box center [293, 155] width 4 height 4
radio input "true"
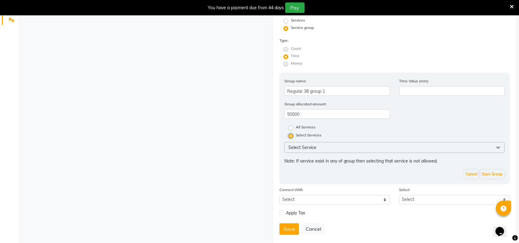
scroll to position [155, 0]
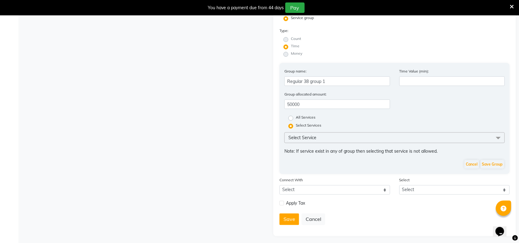
click at [335, 132] on span "Select Service" at bounding box center [394, 137] width 220 height 11
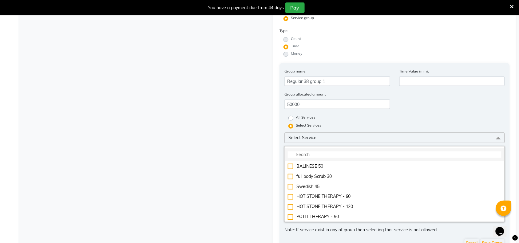
click at [317, 154] on input "multiselect-search" at bounding box center [395, 154] width 214 height 6
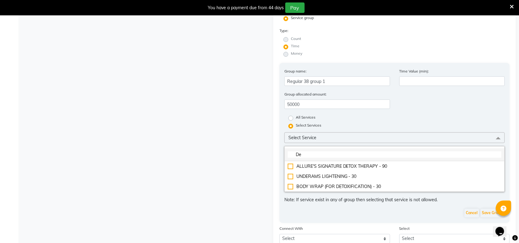
type input "D"
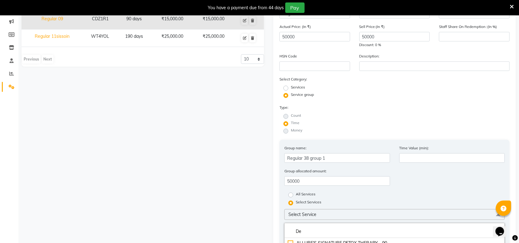
scroll to position [116, 0]
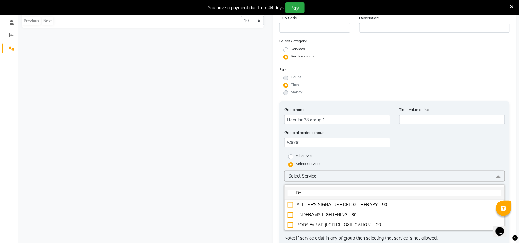
click at [316, 190] on input "De" at bounding box center [395, 193] width 214 height 6
type input "D"
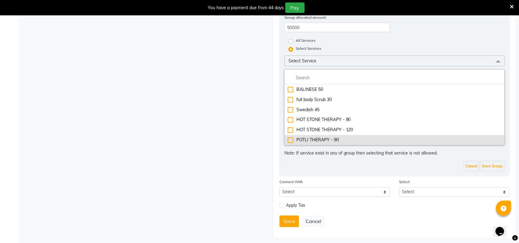
scroll to position [193, 0]
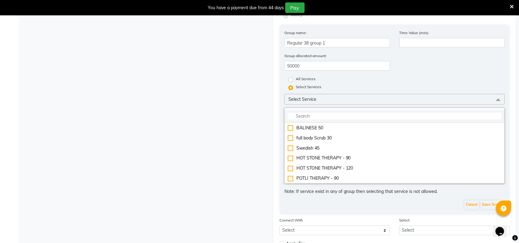
click at [297, 113] on input "multiselect-search" at bounding box center [395, 116] width 214 height 6
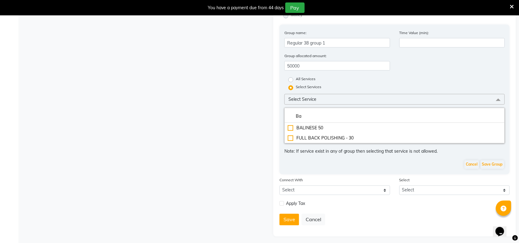
type input "B"
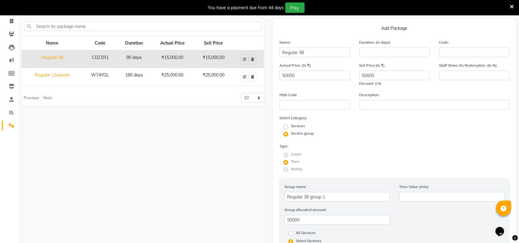
scroll to position [39, 0]
click at [291, 133] on label "Service group" at bounding box center [302, 133] width 23 height 6
click at [287, 133] on input "Service group" at bounding box center [288, 134] width 4 height 4
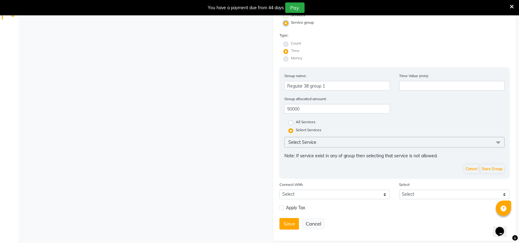
scroll to position [155, 0]
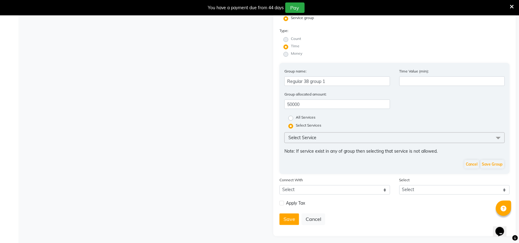
click at [365, 134] on span "Select Service" at bounding box center [394, 137] width 220 height 11
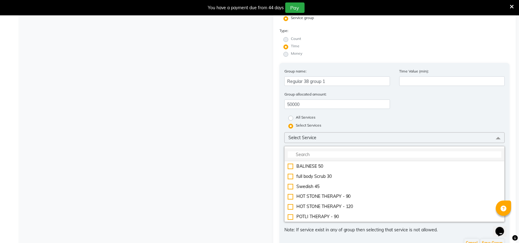
click at [307, 151] on input "multiselect-search" at bounding box center [395, 154] width 214 height 6
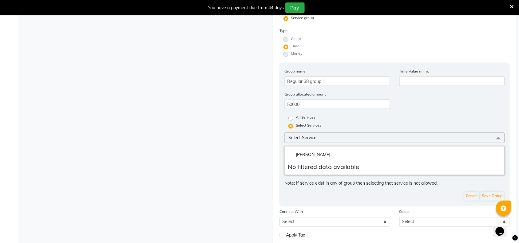
type input "[PERSON_NAME]"
click at [500, 136] on span at bounding box center [498, 138] width 12 height 12
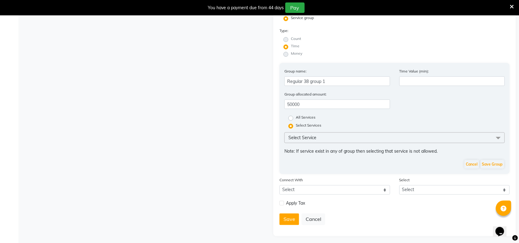
click at [296, 115] on label "All Services" at bounding box center [306, 118] width 20 height 7
click at [293, 116] on input "All Services" at bounding box center [293, 118] width 4 height 4
radio input "true"
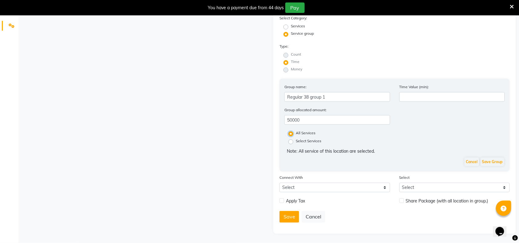
scroll to position [136, 0]
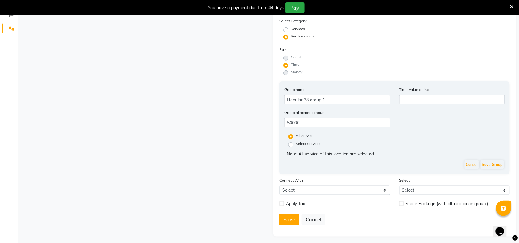
click at [296, 142] on label "Select Services" at bounding box center [309, 144] width 26 height 7
click at [292, 142] on input "Select Services" at bounding box center [293, 144] width 4 height 4
radio input "true"
radio input "false"
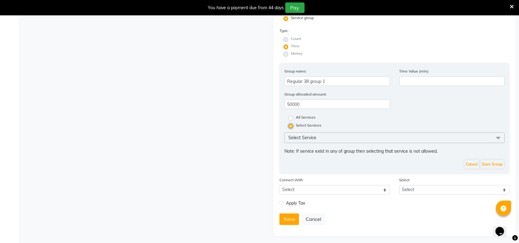
scroll to position [1, 0]
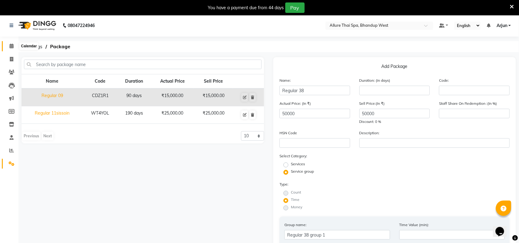
click at [11, 44] on icon at bounding box center [12, 46] width 4 height 5
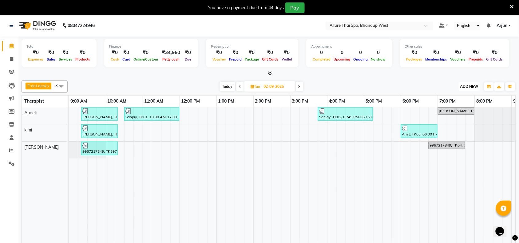
click at [471, 85] on span "ADD NEW" at bounding box center [469, 86] width 18 height 5
click at [458, 105] on link "Add Invoice" at bounding box center [455, 106] width 49 height 8
select select "8527"
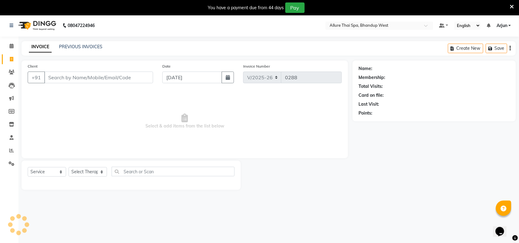
select select "package"
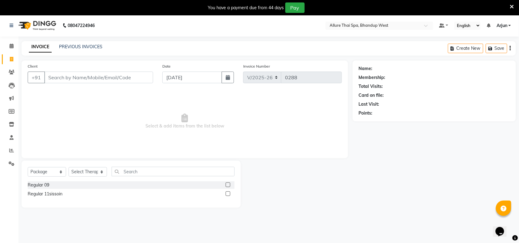
click at [71, 79] on input "Client" at bounding box center [98, 78] width 109 height 12
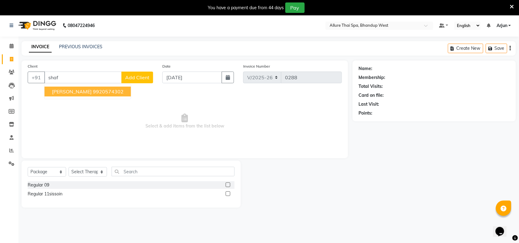
click at [93, 90] on ngb-highlight "9920574302" at bounding box center [108, 92] width 31 height 6
type input "9920574302"
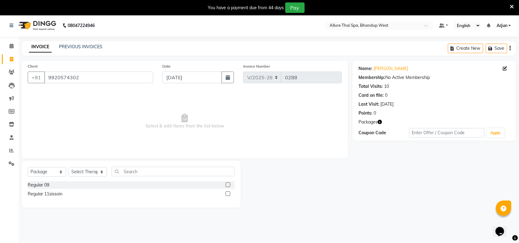
click at [230, 184] on div at bounding box center [230, 185] width 9 height 8
click at [226, 184] on label at bounding box center [228, 185] width 5 height 5
click at [226, 184] on input "checkbox" at bounding box center [228, 185] width 4 height 4
checkbox input "false"
click at [101, 172] on select "Select Therapist [PERSON_NAME] [PERSON_NAME] kimi Mercy Noite Pari [PERSON_NAME…" at bounding box center [88, 172] width 38 height 10
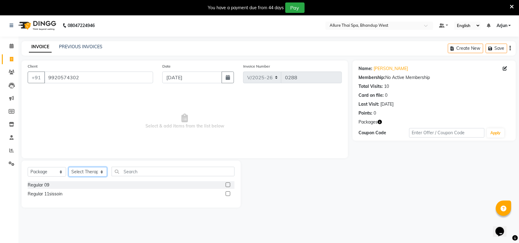
select select "89385"
click at [69, 167] on select "Select Therapist [PERSON_NAME] [PERSON_NAME] kimi Mercy Noite Pari [PERSON_NAME…" at bounding box center [88, 172] width 38 height 10
click at [228, 183] on label at bounding box center [228, 185] width 5 height 5
click at [228, 183] on input "checkbox" at bounding box center [228, 185] width 4 height 4
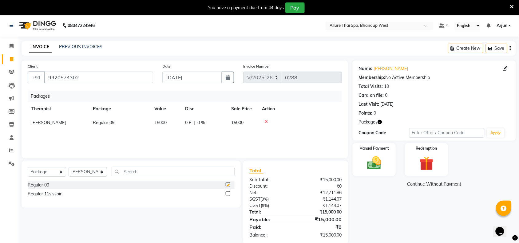
checkbox input "false"
click at [388, 160] on div "Manual Payment" at bounding box center [374, 160] width 45 height 34
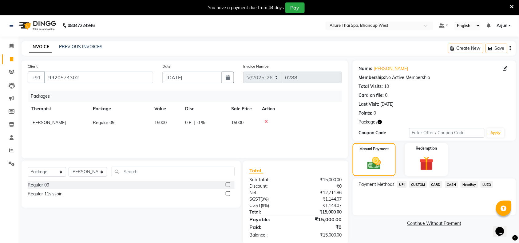
click at [451, 187] on span "CASH" at bounding box center [451, 184] width 13 height 7
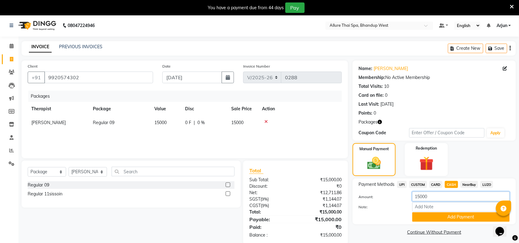
click at [440, 199] on input "15000" at bounding box center [460, 197] width 97 height 10
type input "1"
type input "10000"
click at [438, 215] on button "Add Payment" at bounding box center [460, 217] width 97 height 10
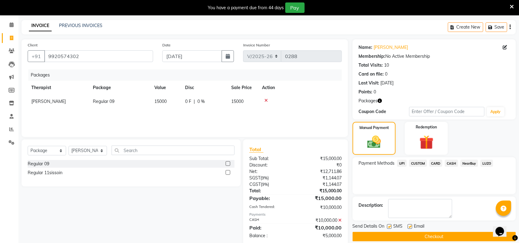
scroll to position [33, 0]
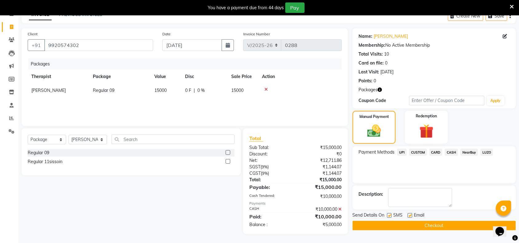
click at [390, 215] on label at bounding box center [389, 215] width 5 height 5
click at [390, 215] on input "checkbox" at bounding box center [389, 216] width 4 height 4
checkbox input "false"
click at [228, 47] on icon "button" at bounding box center [228, 45] width 4 height 5
select select "9"
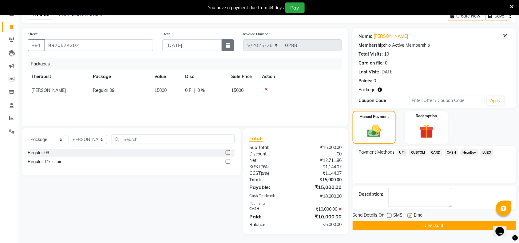
select select "2025"
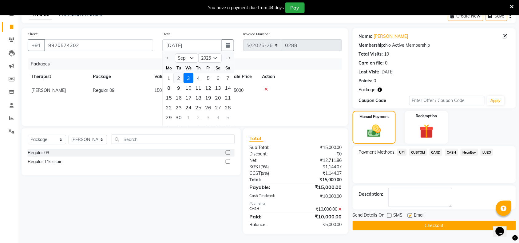
click at [180, 80] on div "2" at bounding box center [179, 78] width 10 height 10
type input "02-09-2025"
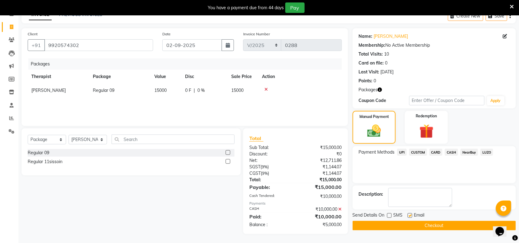
click at [438, 225] on button "Checkout" at bounding box center [433, 226] width 163 height 10
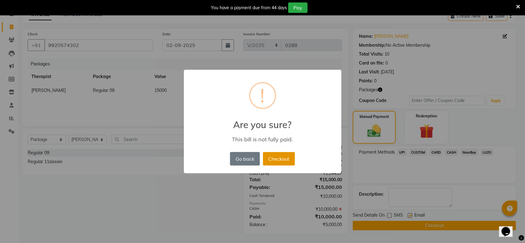
click at [273, 158] on button "Checkout" at bounding box center [279, 159] width 32 height 14
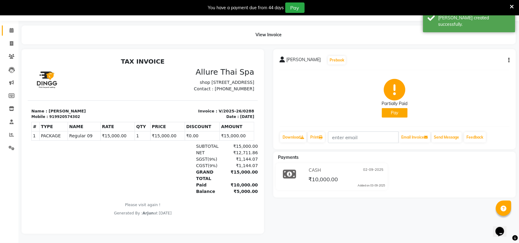
click at [9, 26] on link "Calendar" at bounding box center [9, 31] width 15 height 10
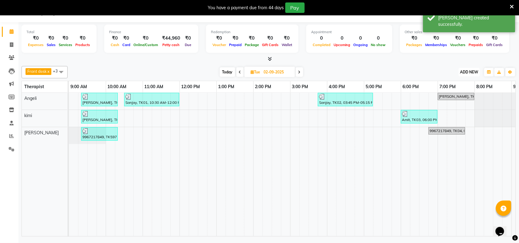
click at [470, 72] on span "ADD NEW" at bounding box center [469, 72] width 18 height 5
click at [454, 91] on link "Add Invoice" at bounding box center [455, 92] width 49 height 8
select select "8527"
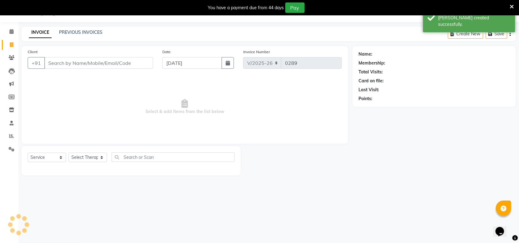
select select "package"
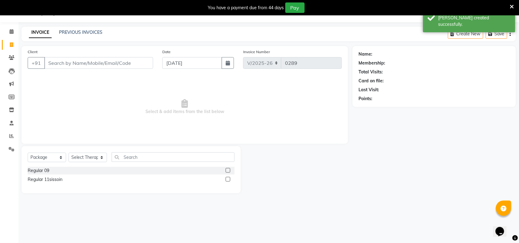
click at [84, 61] on input "Client" at bounding box center [98, 63] width 109 height 12
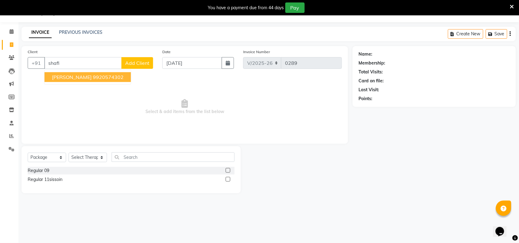
click at [93, 76] on ngb-highlight "9920574302" at bounding box center [108, 77] width 31 height 6
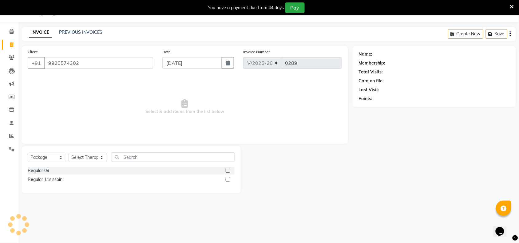
type input "9920574302"
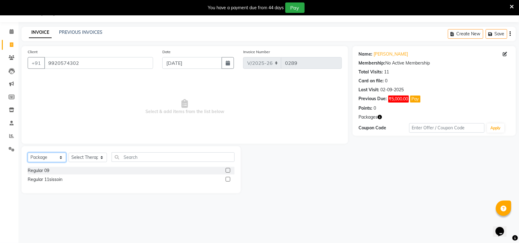
click at [61, 157] on select "Select Service Product Membership Package Voucher Prepaid Gift Card" at bounding box center [47, 158] width 38 height 10
select select "service"
click at [28, 153] on select "Select Service Product Membership Package Voucher Prepaid Gift Card" at bounding box center [47, 158] width 38 height 10
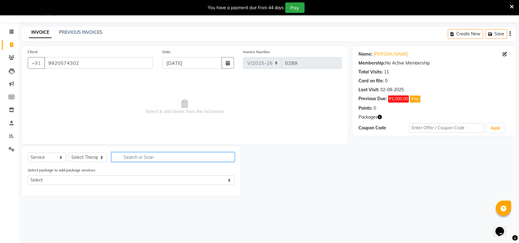
click at [139, 157] on input "text" at bounding box center [173, 157] width 123 height 10
click at [99, 159] on select "Select Therapist [PERSON_NAME] [PERSON_NAME] kimi Mercy Noite Pari [PERSON_NAME…" at bounding box center [88, 158] width 38 height 10
select select "89385"
click at [69, 153] on select "Select Therapist [PERSON_NAME] [PERSON_NAME] kimi Mercy Noite Pari [PERSON_NAME…" at bounding box center [88, 158] width 38 height 10
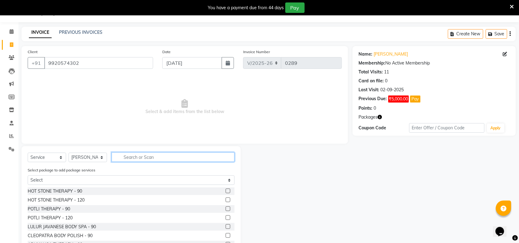
click at [137, 157] on input "text" at bounding box center [173, 157] width 123 height 10
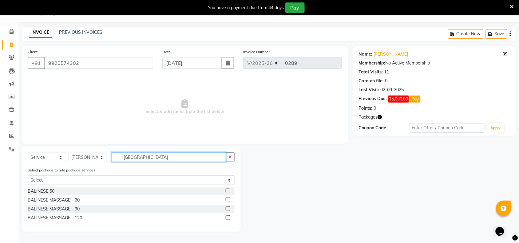
type input "[GEOGRAPHIC_DATA]"
click at [226, 200] on label at bounding box center [228, 200] width 5 height 5
click at [226, 200] on input "checkbox" at bounding box center [228, 200] width 4 height 4
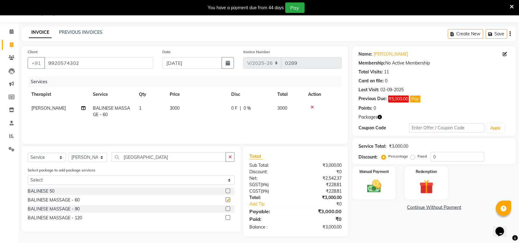
checkbox input "false"
click at [381, 186] on img at bounding box center [374, 186] width 24 height 17
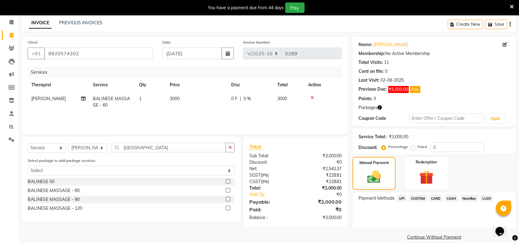
scroll to position [33, 0]
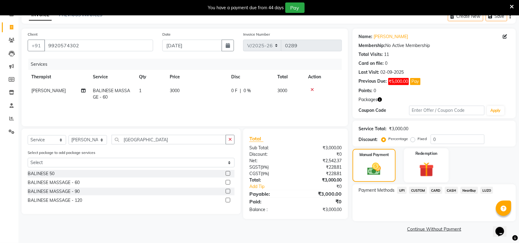
click at [420, 171] on img at bounding box center [426, 169] width 24 height 18
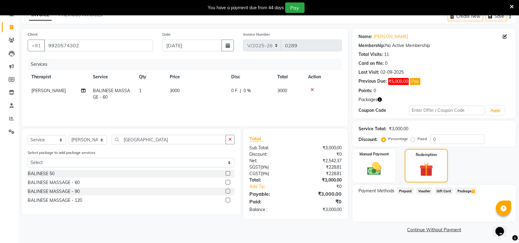
click at [467, 190] on span "Package 3" at bounding box center [465, 190] width 21 height 7
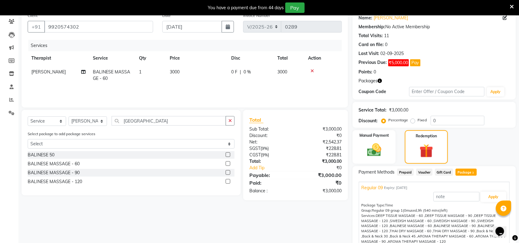
scroll to position [83, 0]
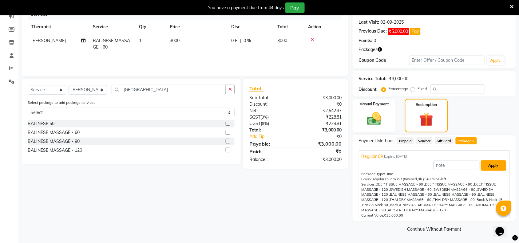
click at [489, 167] on button "Apply" at bounding box center [494, 165] width 26 height 10
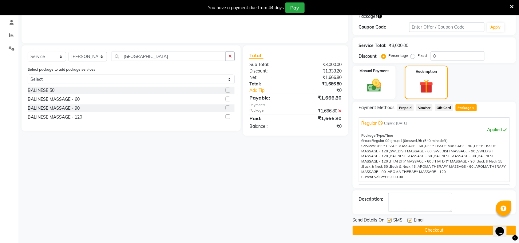
scroll to position [118, 0]
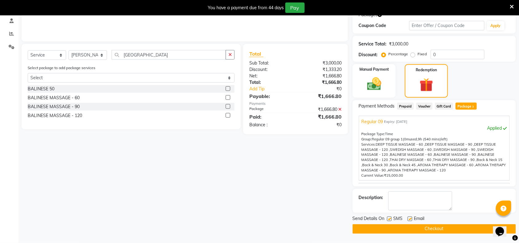
click at [389, 218] on label at bounding box center [389, 219] width 5 height 5
click at [389, 218] on input "checkbox" at bounding box center [389, 219] width 4 height 4
checkbox input "false"
click at [402, 226] on button "Checkout" at bounding box center [433, 229] width 163 height 10
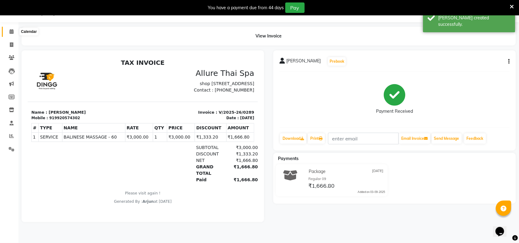
click at [14, 31] on span at bounding box center [11, 31] width 11 height 7
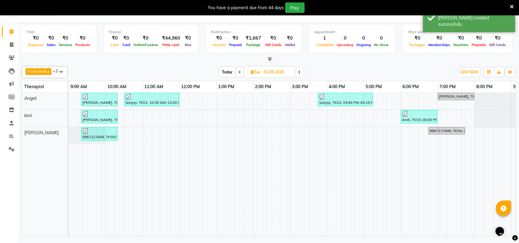
click at [301, 73] on icon at bounding box center [299, 72] width 2 height 4
type input "[DATE]"
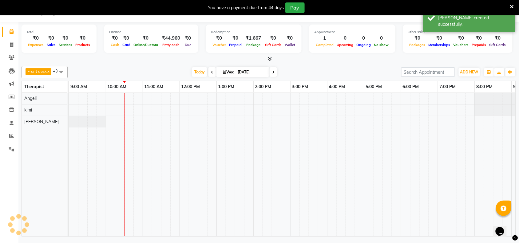
scroll to position [0, 37]
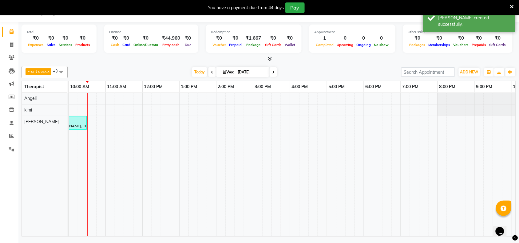
drag, startPoint x: 163, startPoint y: 146, endPoint x: 270, endPoint y: 159, distance: 108.3
click at [270, 159] on tr at bounding box center [308, 165] width 553 height 144
drag, startPoint x: 77, startPoint y: 139, endPoint x: 181, endPoint y: 146, distance: 103.5
click at [180, 146] on tr at bounding box center [308, 165] width 553 height 144
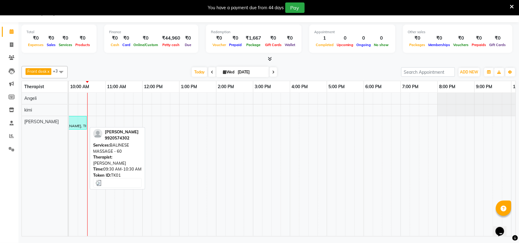
click at [79, 124] on div "[PERSON_NAME], TK01, 09:30 AM-10:30 AM, BALINESE MASSAGE - 60" at bounding box center [68, 123] width 35 height 12
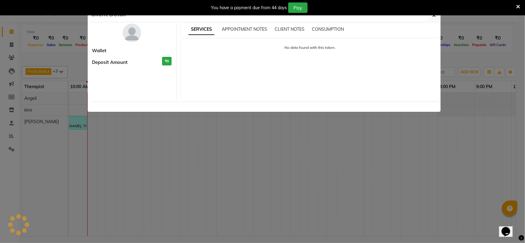
select select "3"
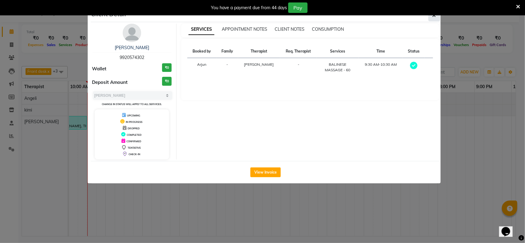
click at [439, 16] on button "button" at bounding box center [434, 16] width 12 height 12
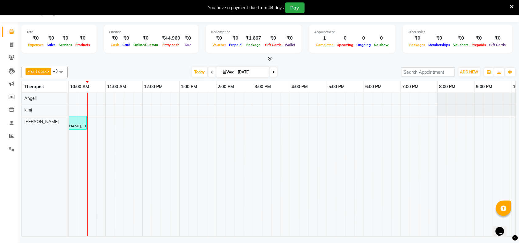
scroll to position [0, 0]
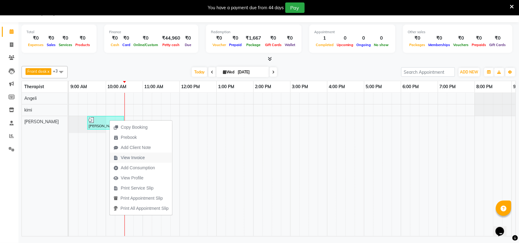
click at [131, 159] on span "View Invoice" at bounding box center [133, 158] width 24 height 6
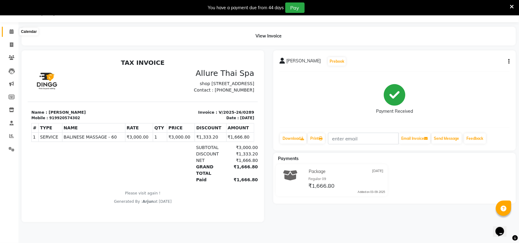
click at [8, 33] on span at bounding box center [11, 31] width 11 height 7
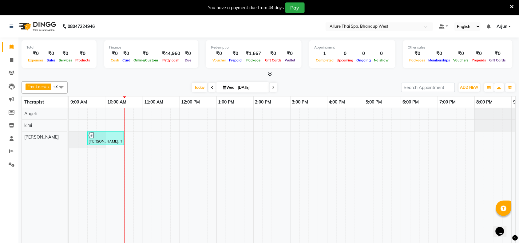
click at [211, 86] on icon at bounding box center [212, 88] width 2 height 4
type input "02-09-2025"
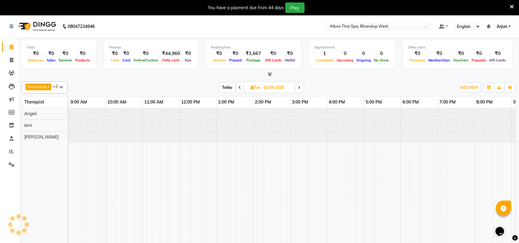
click at [148, 80] on div "Front desk x [PERSON_NAME] x kimi x +3 UnSelect All [PERSON_NAME] [PERSON_NAME]…" at bounding box center [269, 165] width 494 height 173
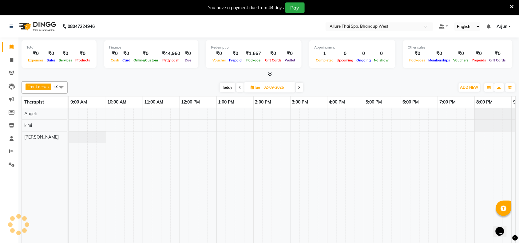
scroll to position [0, 37]
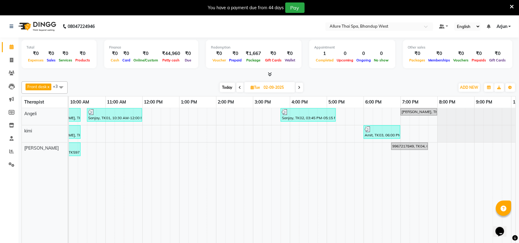
click at [148, 82] on div "Front desk x [PERSON_NAME] x kimi x +3 UnSelect All [PERSON_NAME] [PERSON_NAME]…" at bounding box center [269, 87] width 494 height 12
click at [268, 74] on icon at bounding box center [270, 74] width 4 height 5
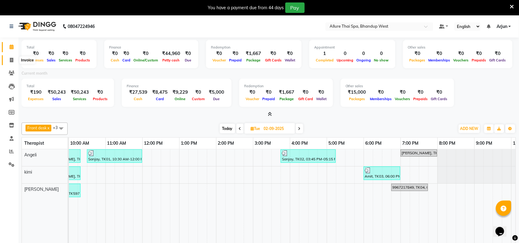
click at [13, 62] on span at bounding box center [11, 60] width 11 height 7
select select "8527"
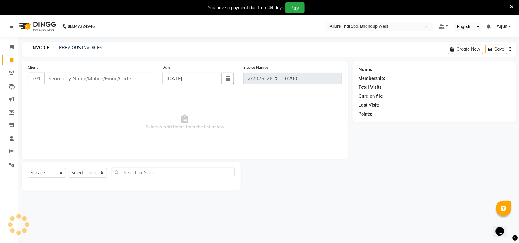
select select "package"
click at [74, 49] on link "PREVIOUS INVOICES" at bounding box center [80, 48] width 43 height 6
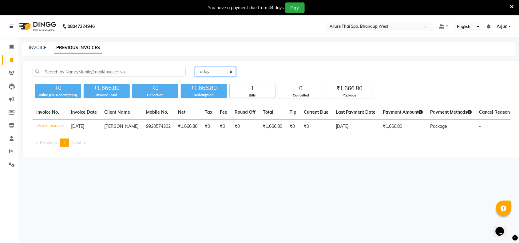
click at [229, 71] on select "[DATE] [DATE] Custom Range" at bounding box center [215, 72] width 41 height 10
select select "[DATE]"
click at [195, 67] on select "[DATE] [DATE] Custom Range" at bounding box center [215, 72] width 41 height 10
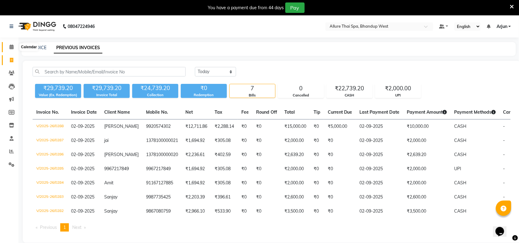
click at [14, 46] on span at bounding box center [11, 47] width 11 height 7
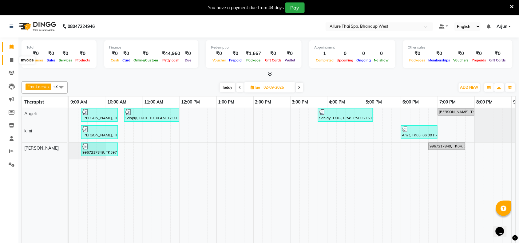
drag, startPoint x: 13, startPoint y: 57, endPoint x: 72, endPoint y: 31, distance: 65.1
click at [13, 57] on span at bounding box center [11, 60] width 11 height 7
select select "service"
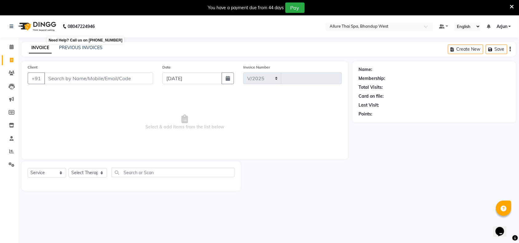
select select "8527"
type input "0290"
select select "package"
click at [80, 44] on div "INVOICE PREVIOUS INVOICES Create New Save" at bounding box center [269, 49] width 494 height 14
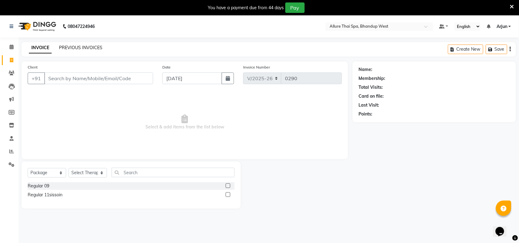
click at [86, 48] on link "PREVIOUS INVOICES" at bounding box center [80, 48] width 43 height 6
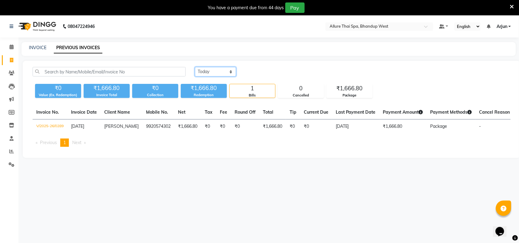
click at [222, 69] on select "[DATE] [DATE] Custom Range" at bounding box center [215, 72] width 41 height 10
select select "[DATE]"
click at [195, 67] on select "[DATE] [DATE] Custom Range" at bounding box center [215, 72] width 41 height 10
